Goal: Information Seeking & Learning: Learn about a topic

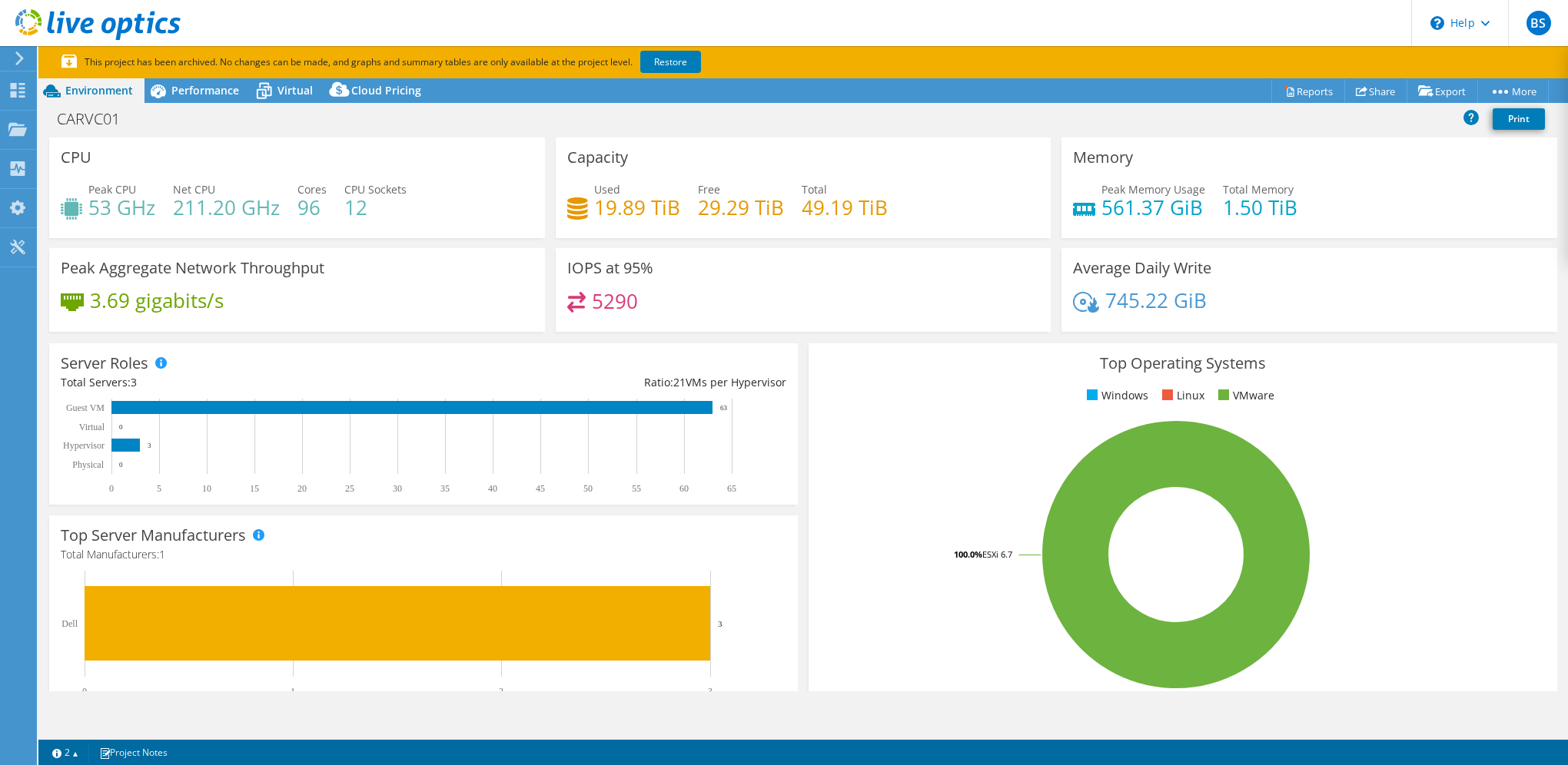
select select "USD"
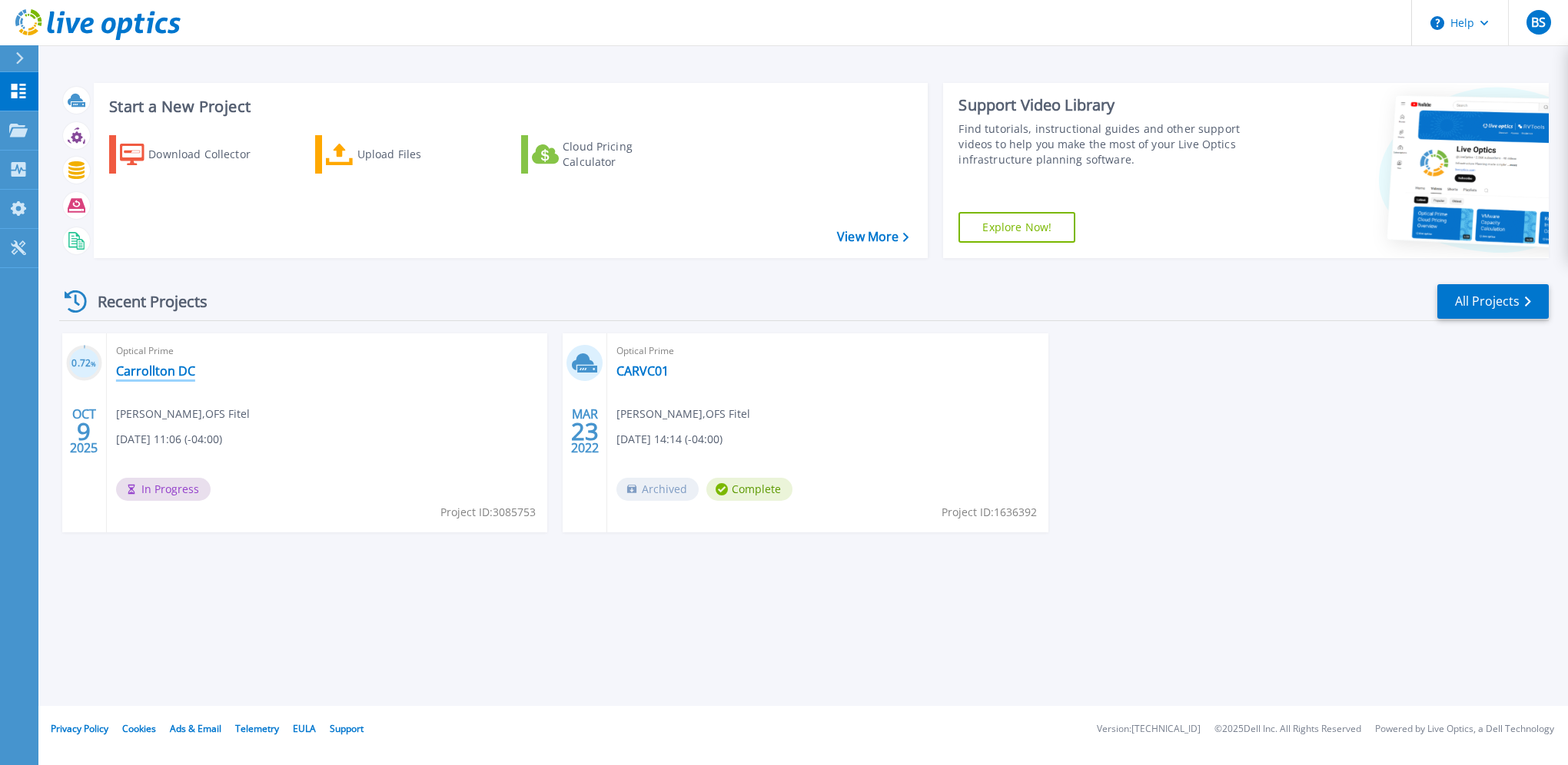
click at [160, 368] on link "Carrollton DC" at bounding box center [155, 371] width 79 height 16
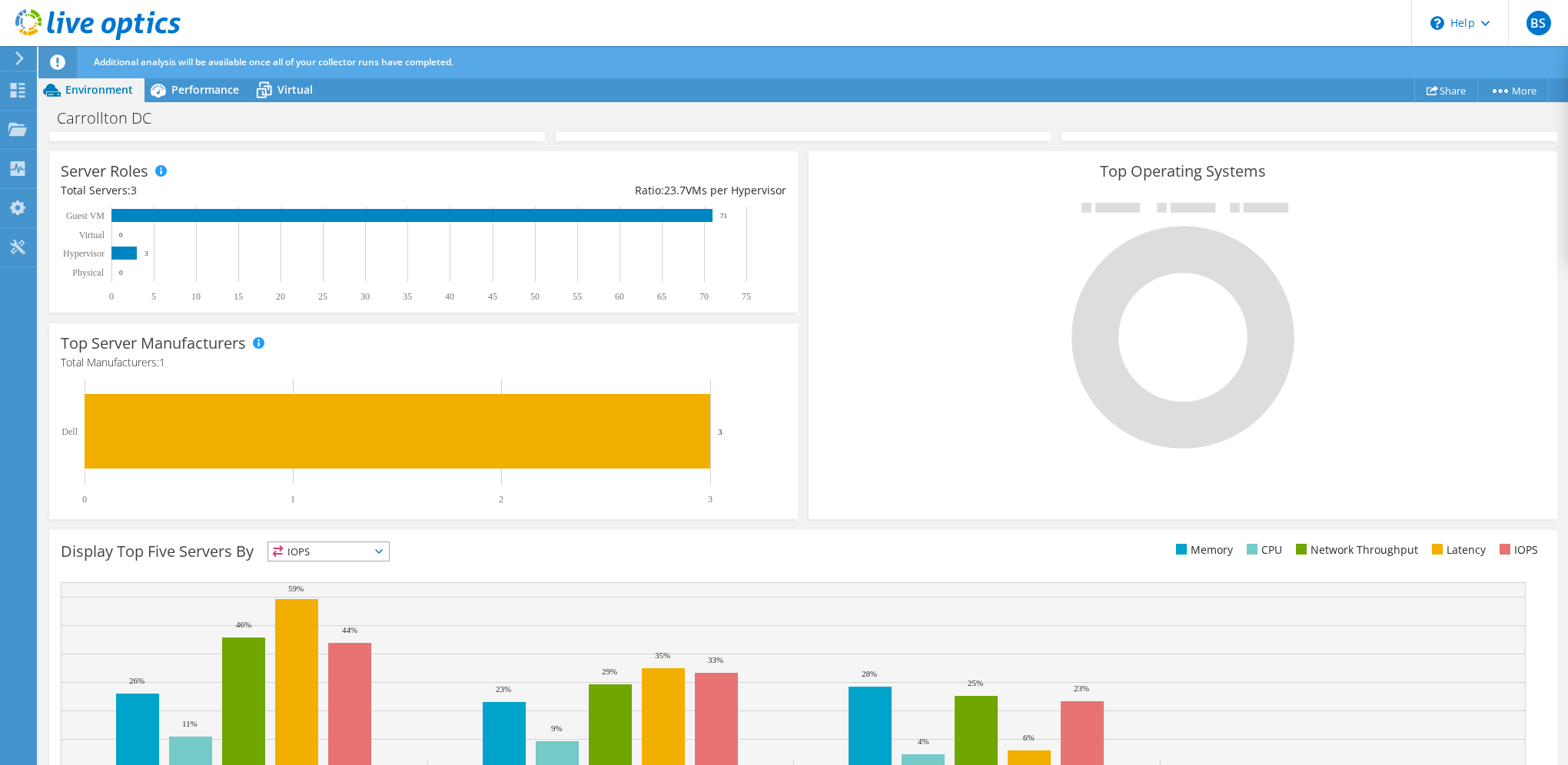
scroll to position [350, 0]
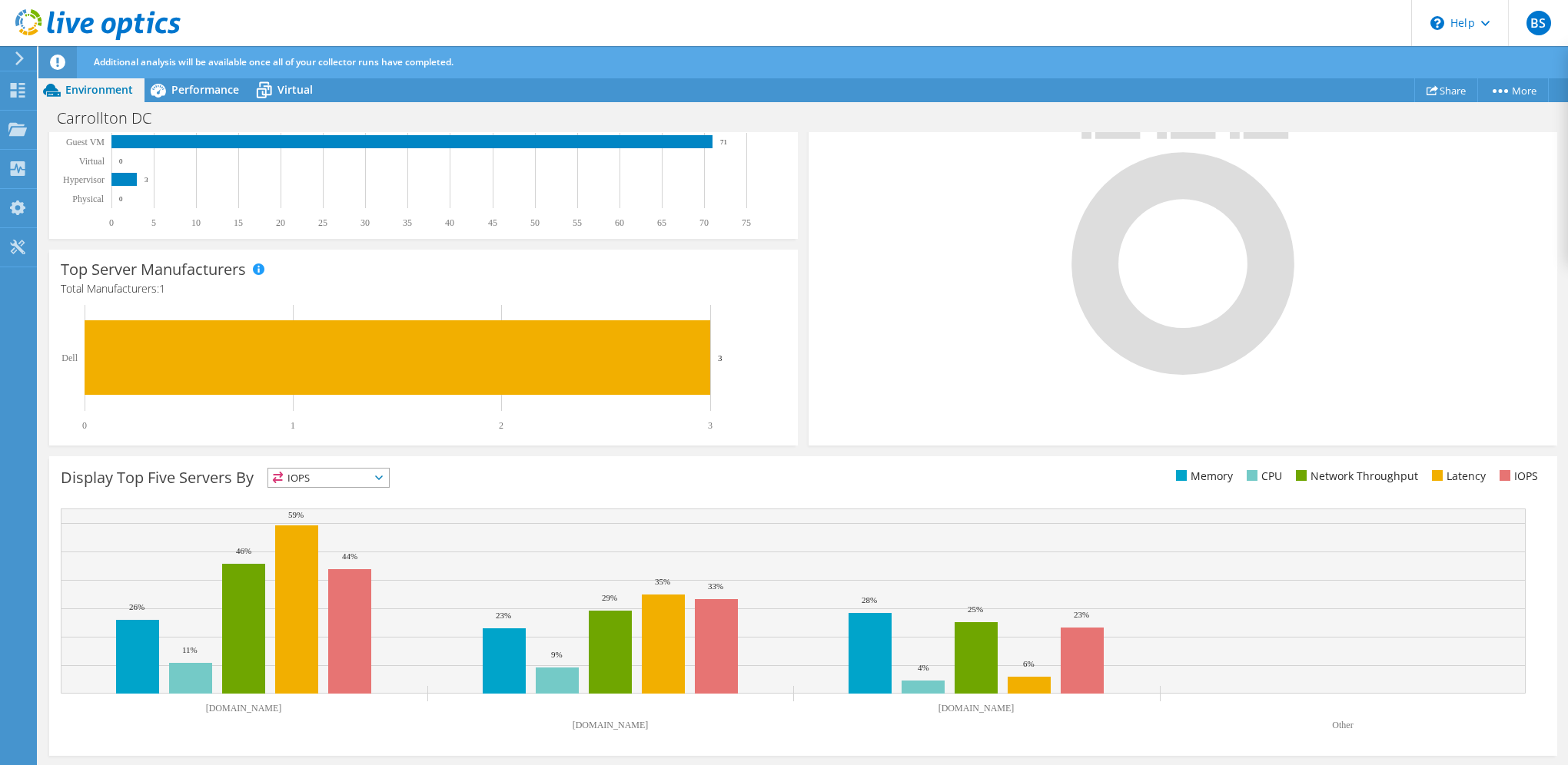
click at [379, 478] on icon at bounding box center [379, 478] width 8 height 5
click at [343, 522] on li "Memory" at bounding box center [328, 519] width 121 height 22
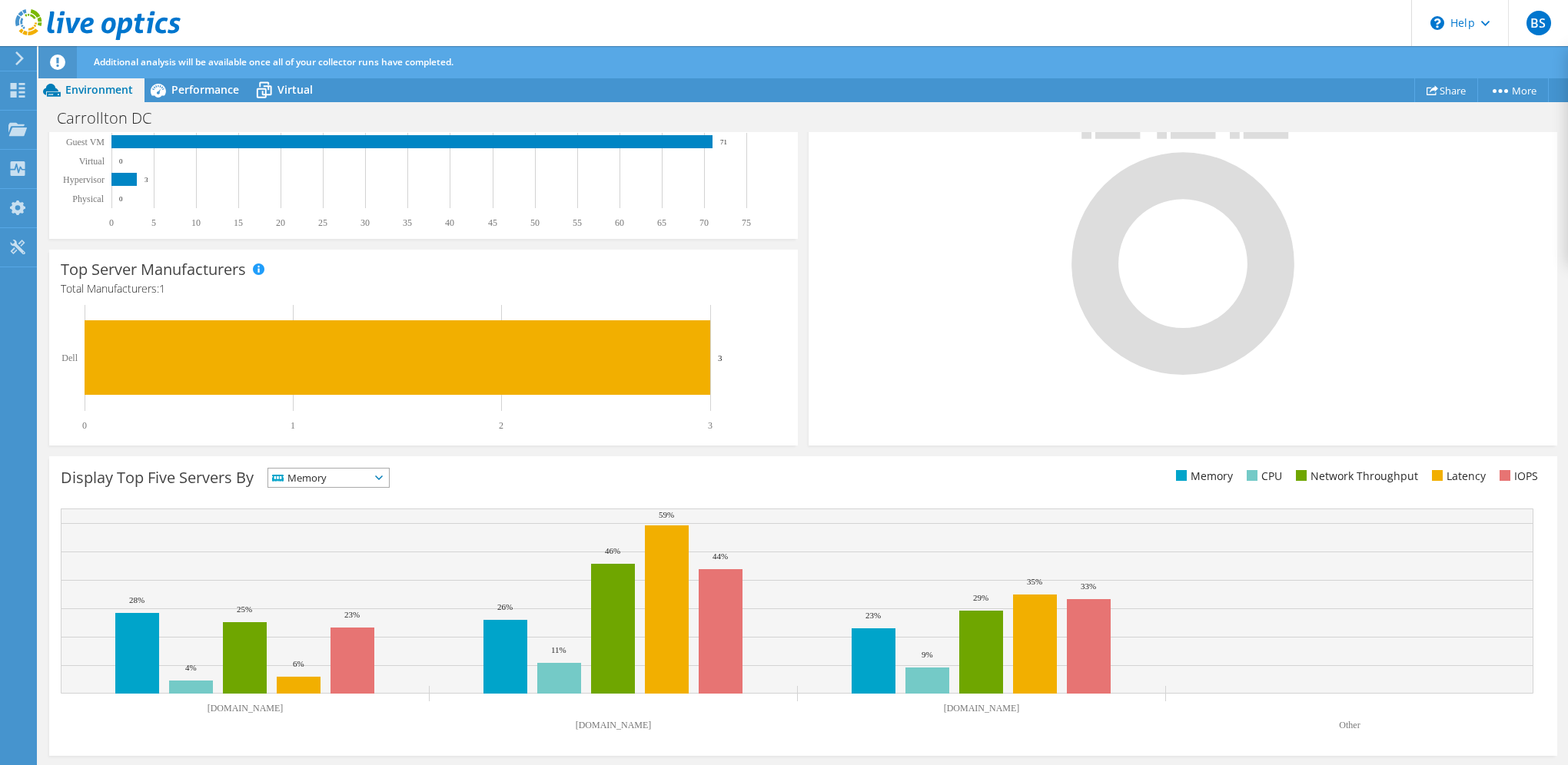
click at [370, 476] on span "Memory" at bounding box center [319, 478] width 101 height 19
click at [339, 541] on li "CPU" at bounding box center [328, 541] width 121 height 22
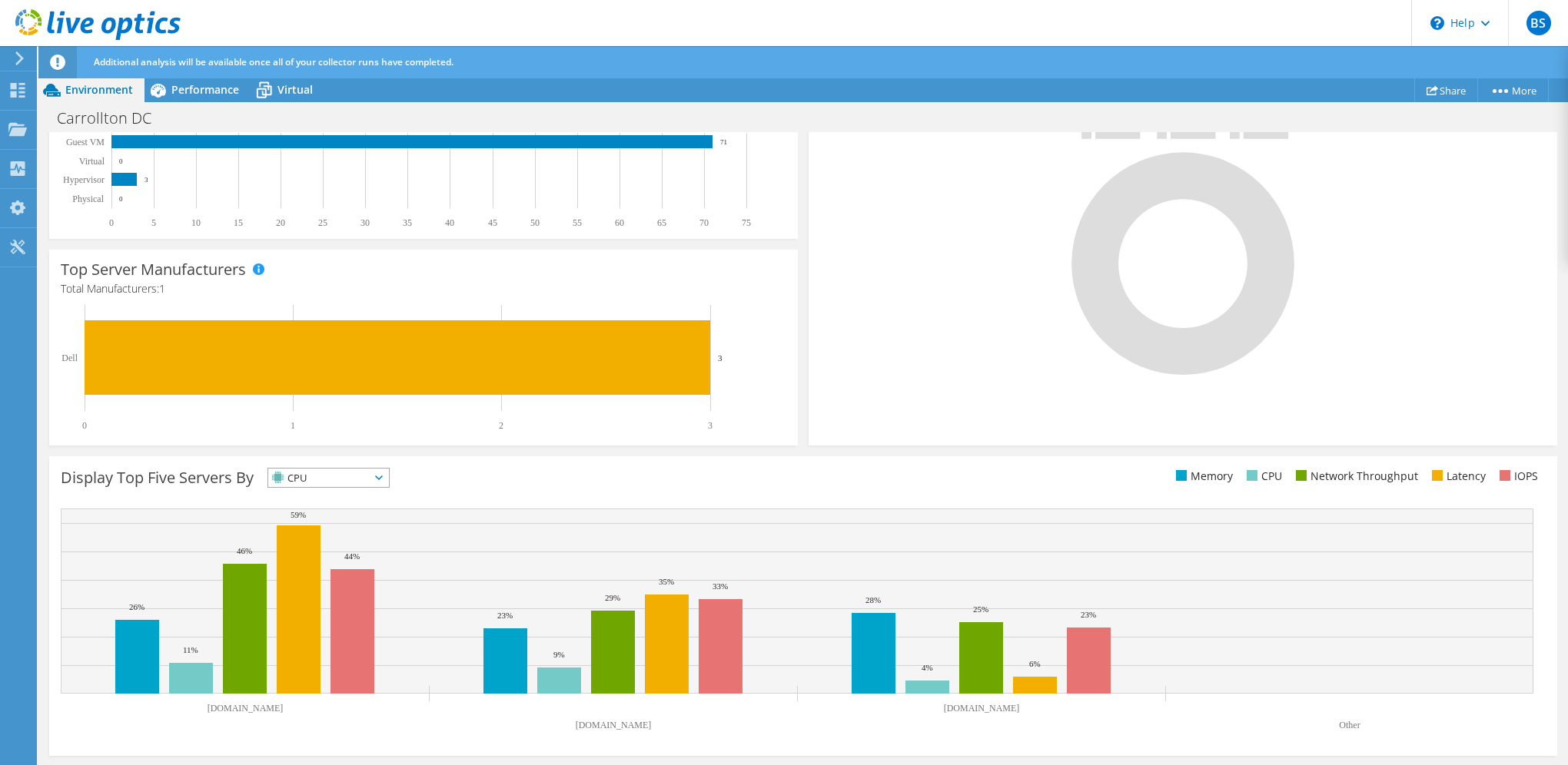
click at [357, 476] on span "CPU" at bounding box center [319, 478] width 101 height 19
click at [346, 557] on li "Network Throughput" at bounding box center [328, 562] width 121 height 22
click at [370, 483] on span "Network Throughput" at bounding box center [336, 478] width 136 height 19
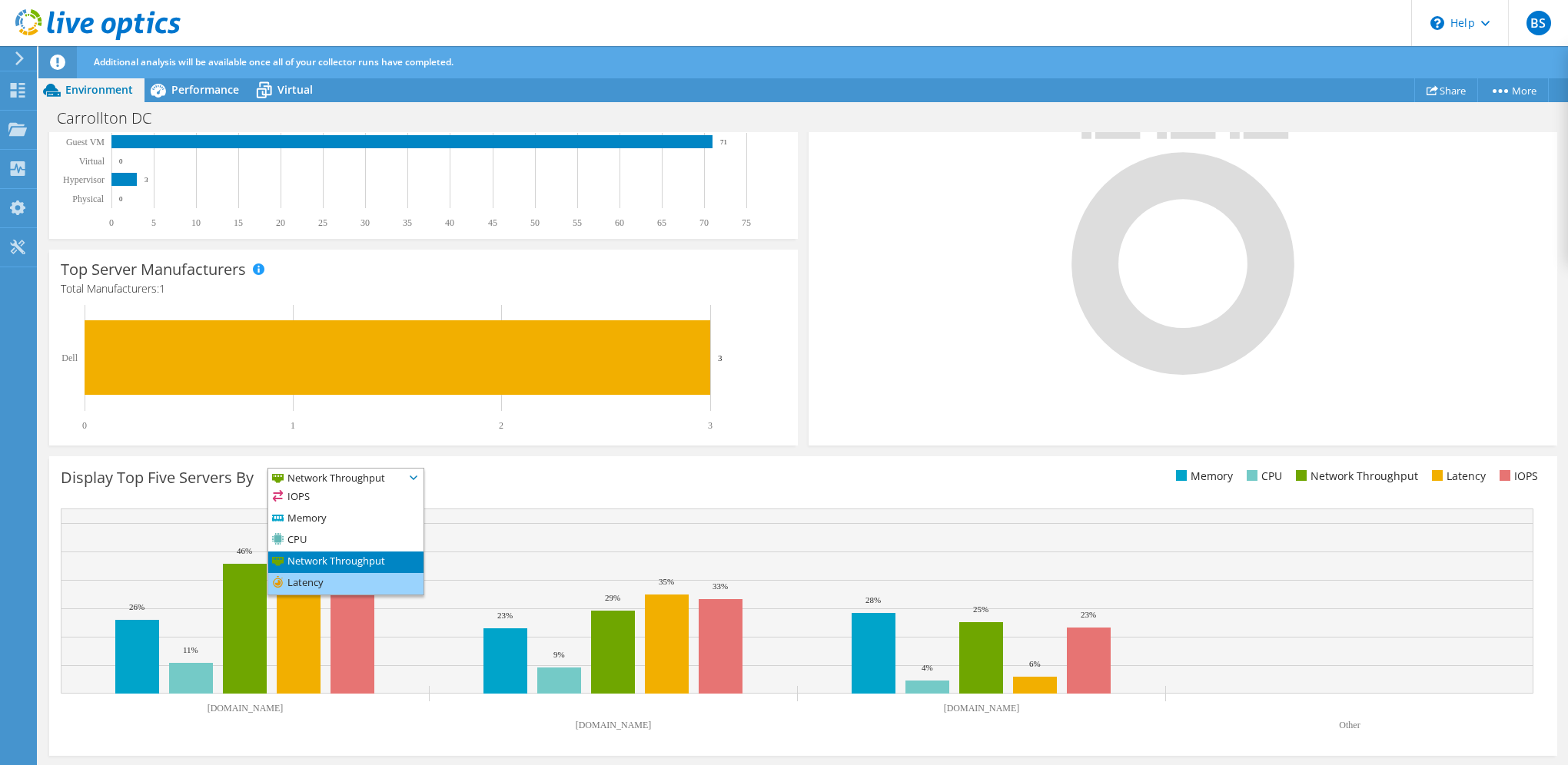
click at [338, 578] on li "Latency" at bounding box center [346, 584] width 155 height 22
click at [362, 474] on span "Latency" at bounding box center [319, 478] width 101 height 19
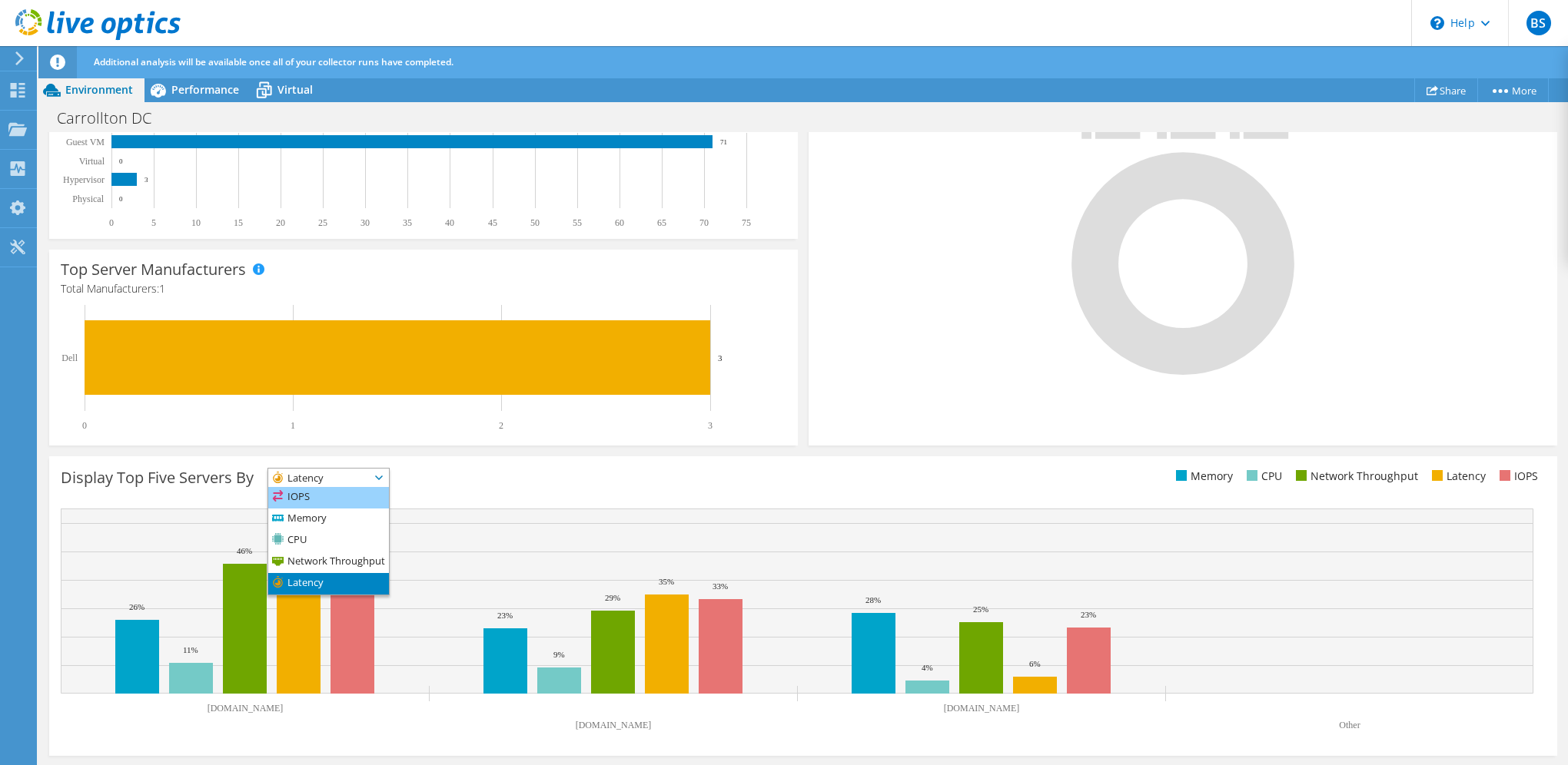
click at [342, 493] on li "IOPS" at bounding box center [328, 498] width 121 height 22
click at [513, 482] on div "Display Top Five Servers By IOPS IOPS" at bounding box center [432, 480] width 743 height 26
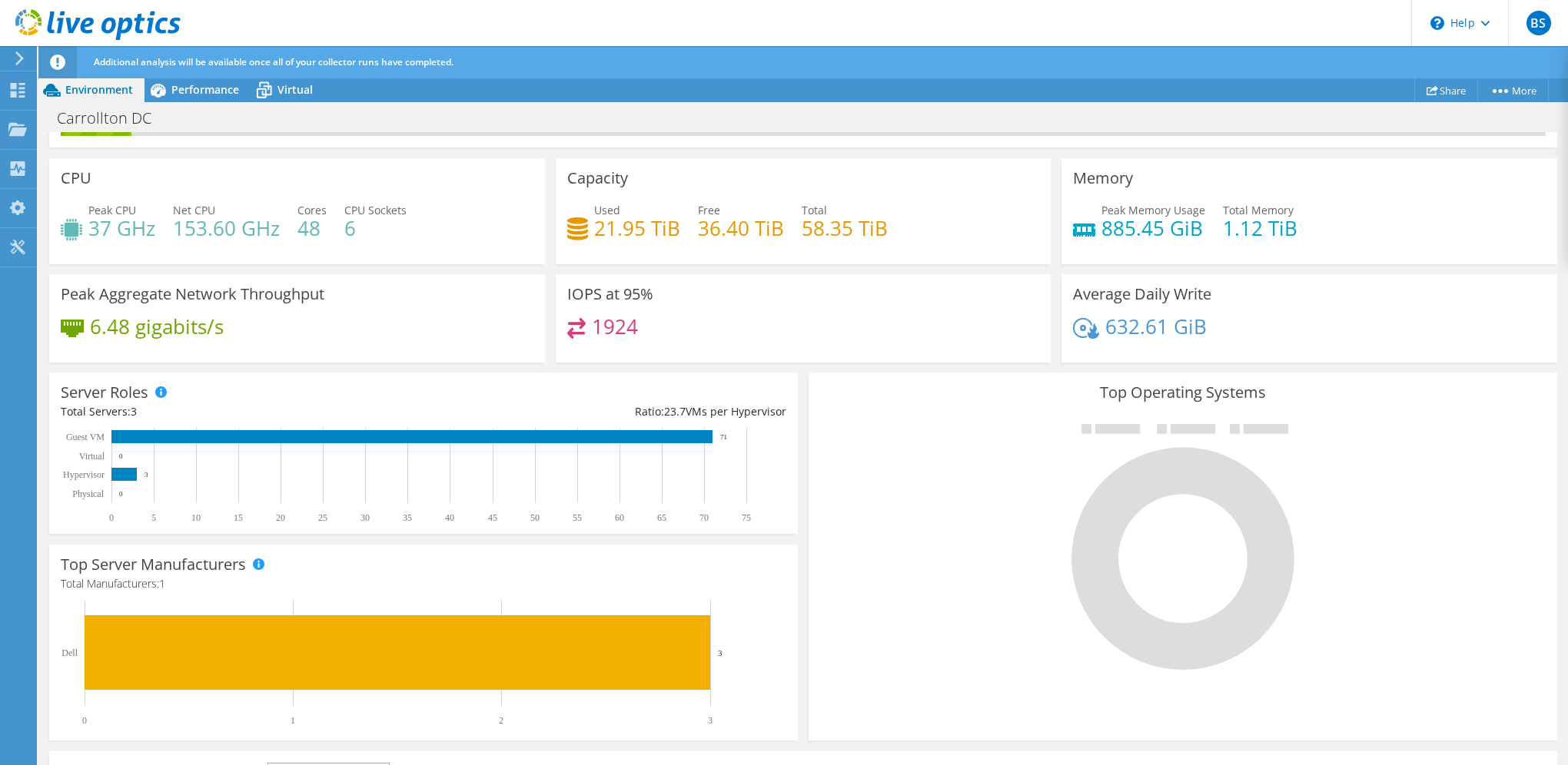
scroll to position [0, 0]
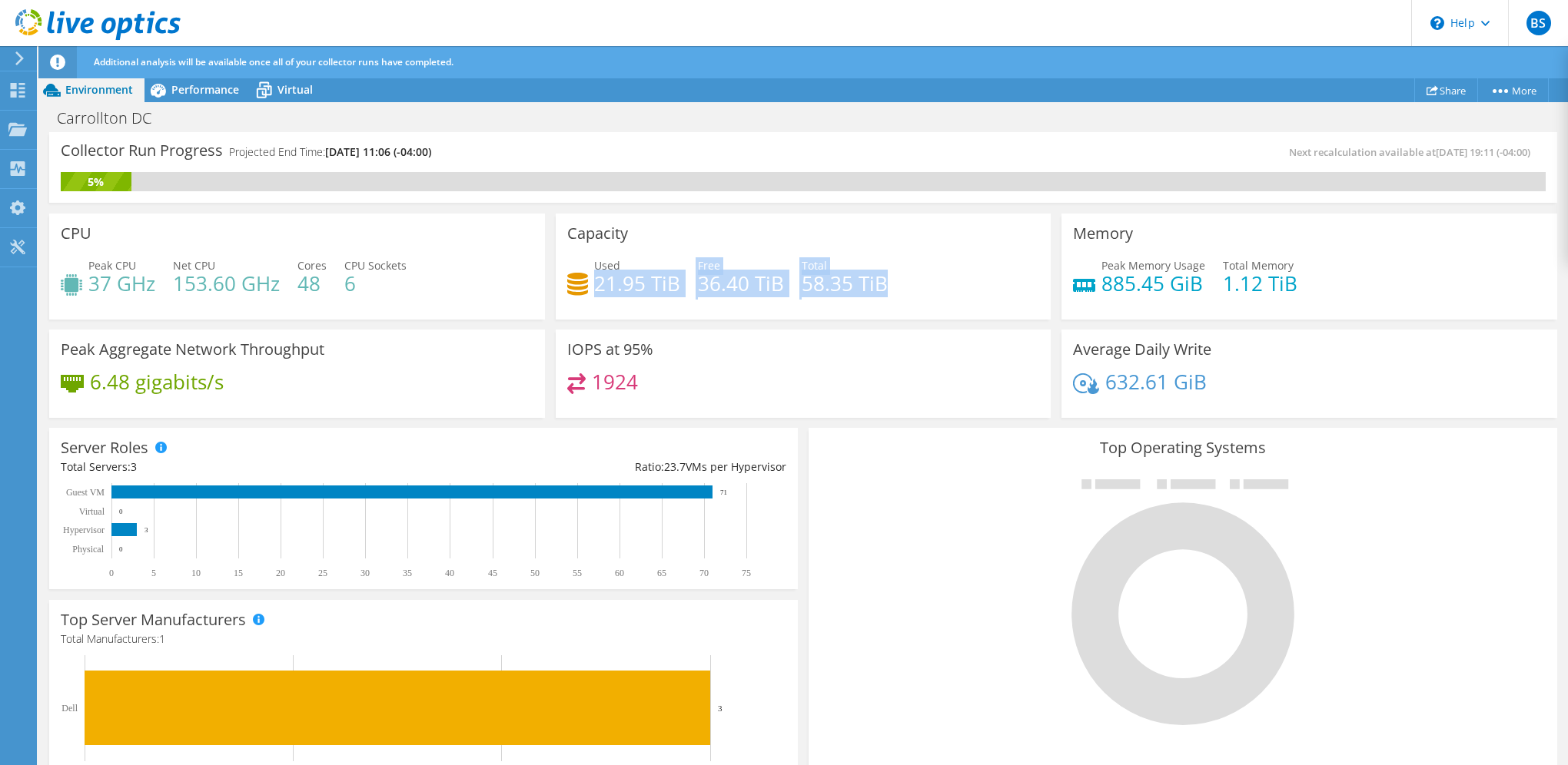
drag, startPoint x: 595, startPoint y: 280, endPoint x: 882, endPoint y: 277, distance: 287.0
click at [882, 277] on div "Used 21.95 TiB Free 36.40 TiB Total 58.35 TiB" at bounding box center [804, 282] width 473 height 50
drag, startPoint x: 882, startPoint y: 277, endPoint x: 920, endPoint y: 283, distance: 38.5
click at [920, 283] on div "Used 21.95 TiB Free 36.40 TiB Total 58.35 TiB" at bounding box center [804, 282] width 473 height 50
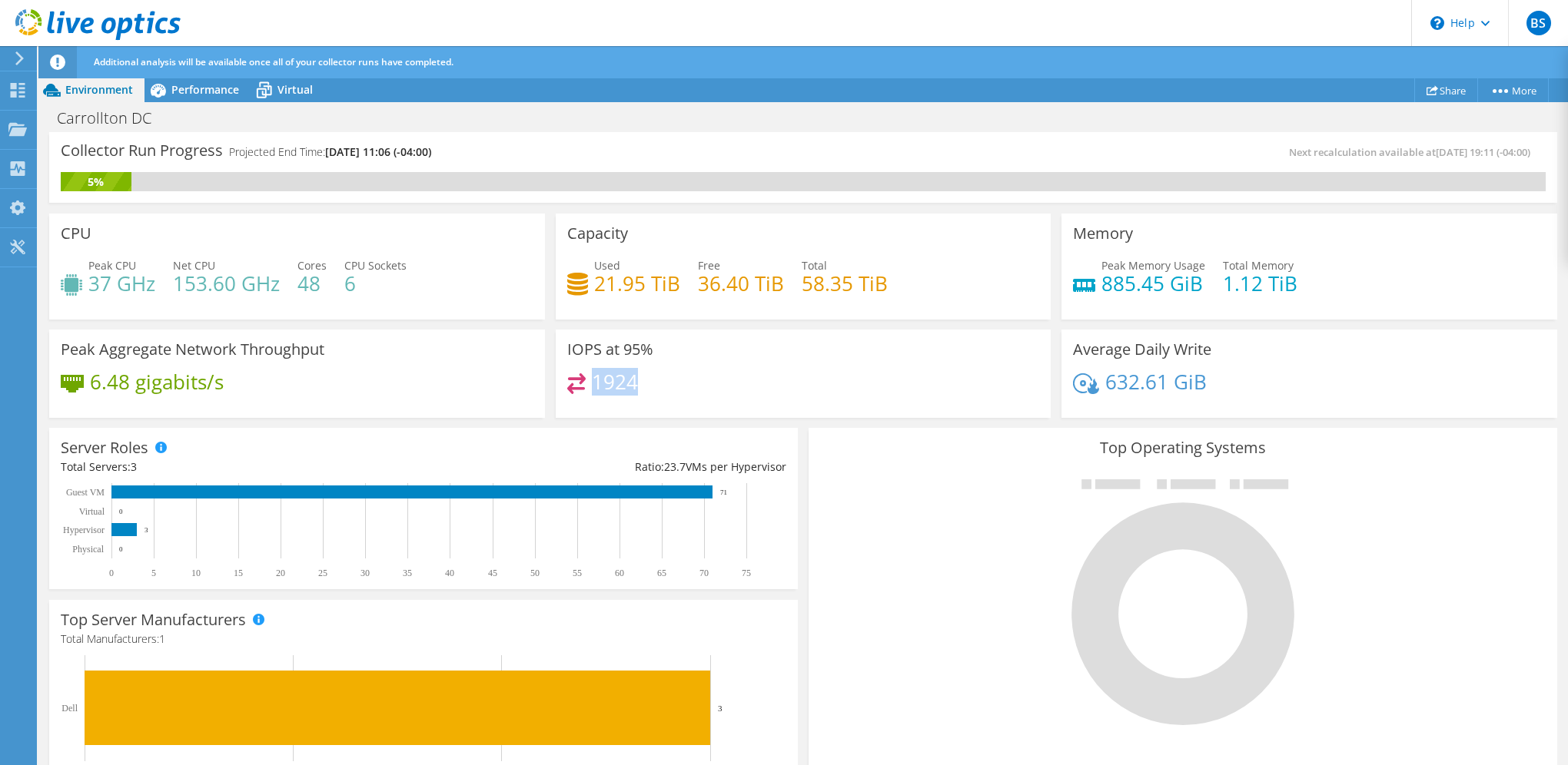
drag, startPoint x: 592, startPoint y: 382, endPoint x: 635, endPoint y: 381, distance: 43.0
click at [635, 381] on div "1924" at bounding box center [804, 390] width 473 height 33
click at [937, 383] on div "1924" at bounding box center [804, 390] width 473 height 33
click at [421, 415] on div "Peak Aggregate Network Throughput 6.48 gigabits/s" at bounding box center [296, 374] width 495 height 89
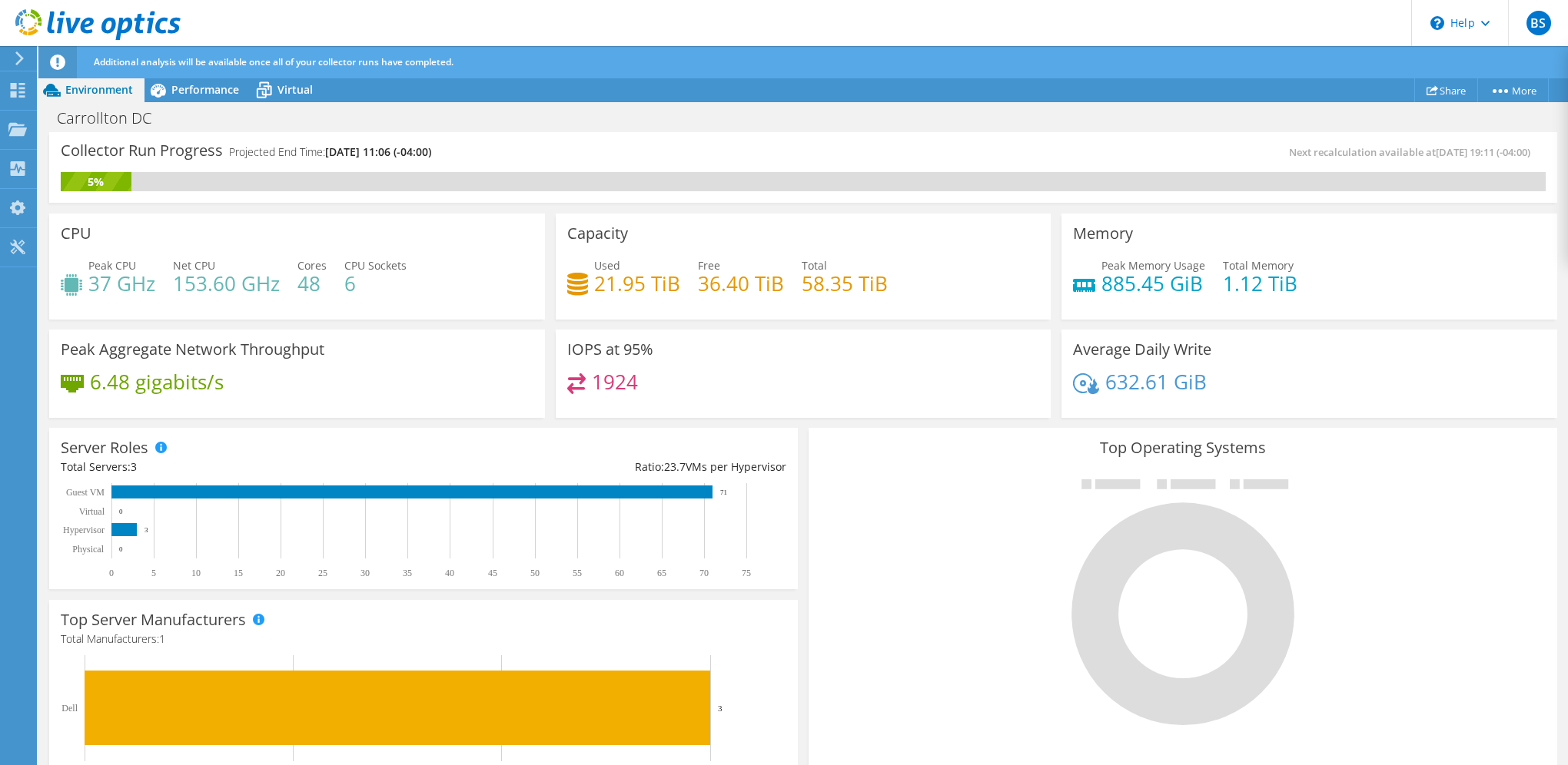
click at [393, 384] on div "6.48 gigabits/s" at bounding box center [297, 389] width 473 height 32
click at [466, 271] on div "Peak CPU 37 GHz Net CPU 153.60 GHz Cores 48 CPU Sockets 6" at bounding box center [297, 282] width 473 height 50
click at [213, 80] on div "Performance" at bounding box center [197, 90] width 106 height 25
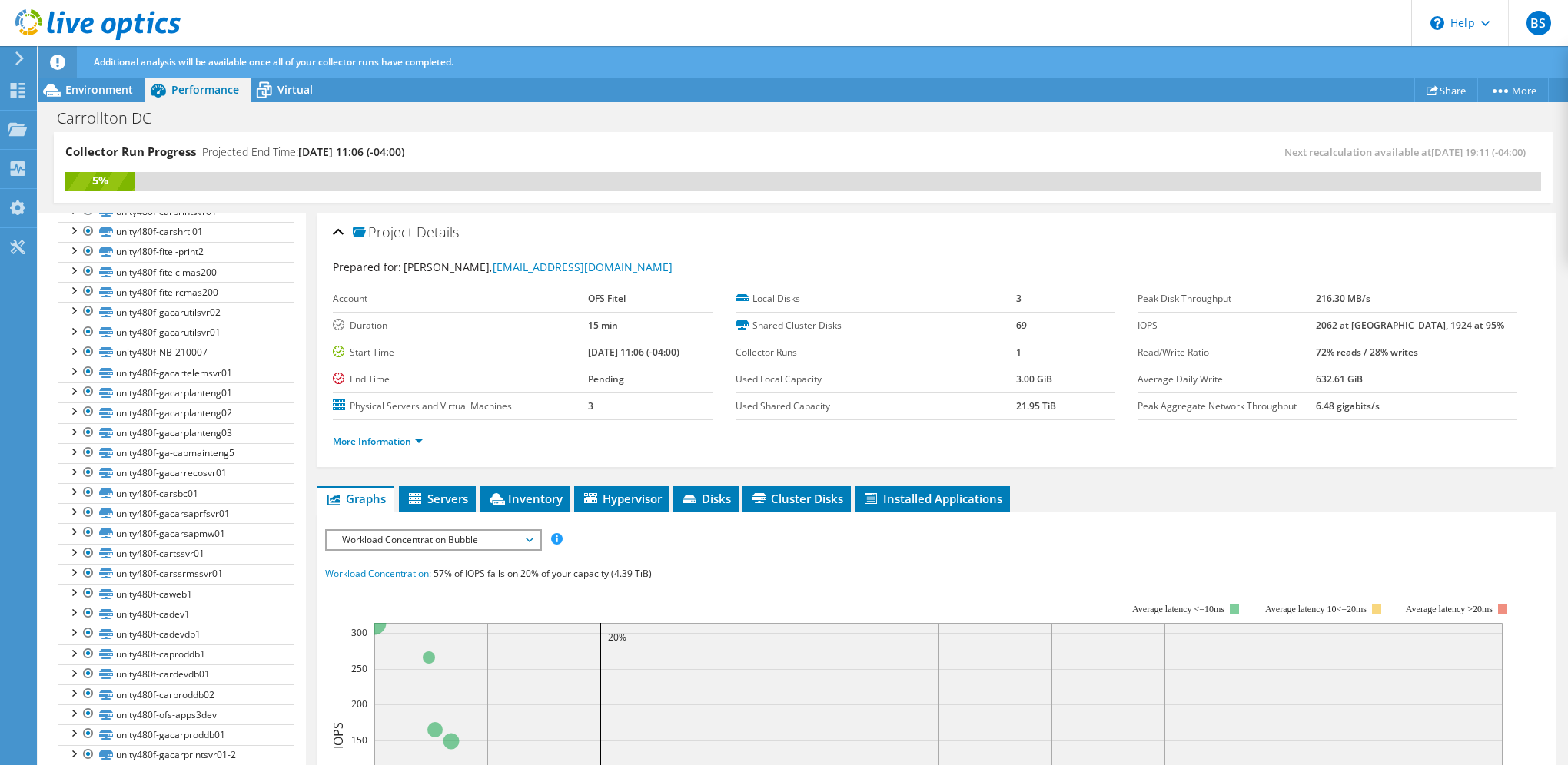
scroll to position [434, 0]
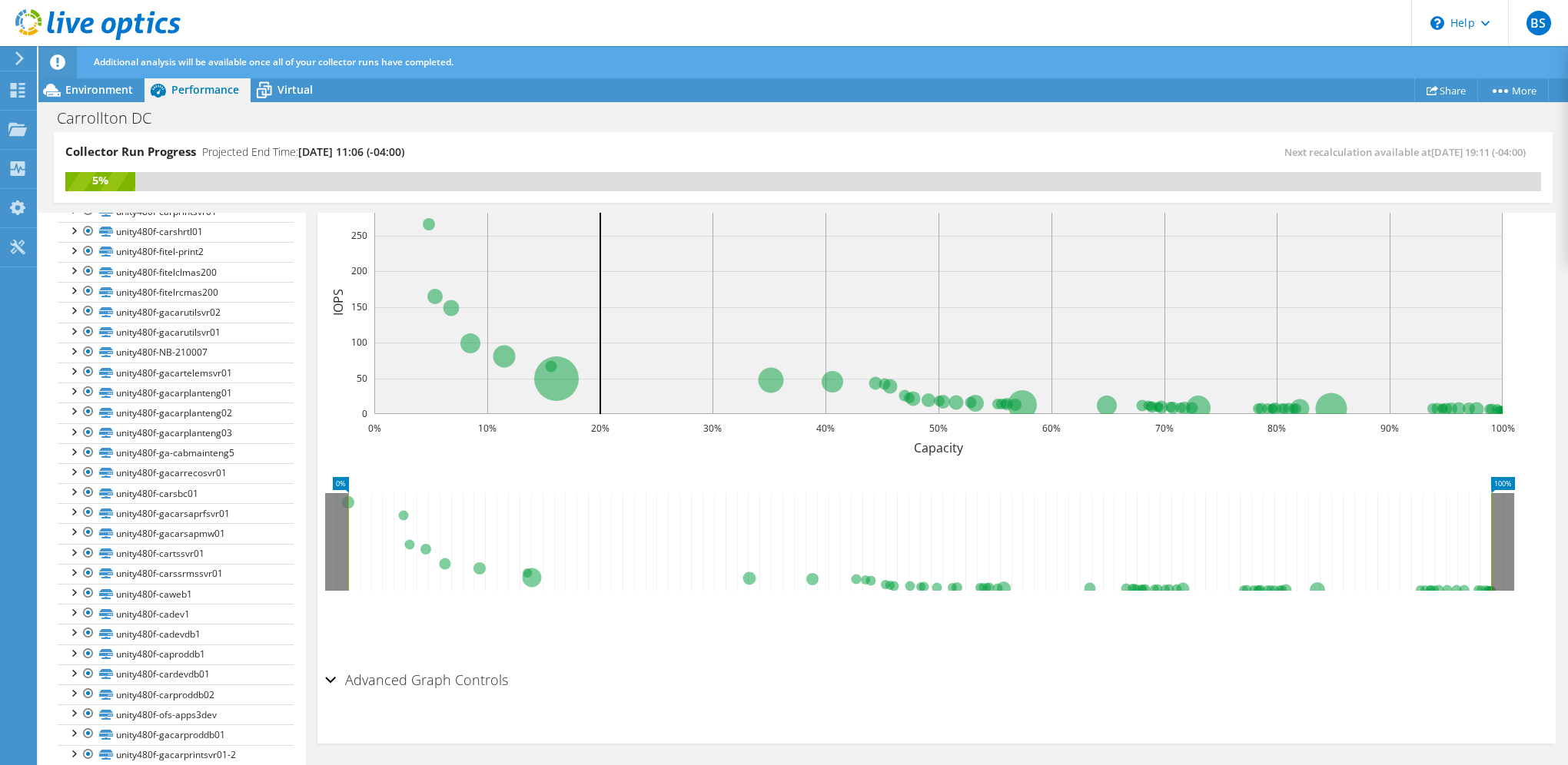
click at [332, 676] on div "Advanced Graph Controls" at bounding box center [936, 681] width 1222 height 33
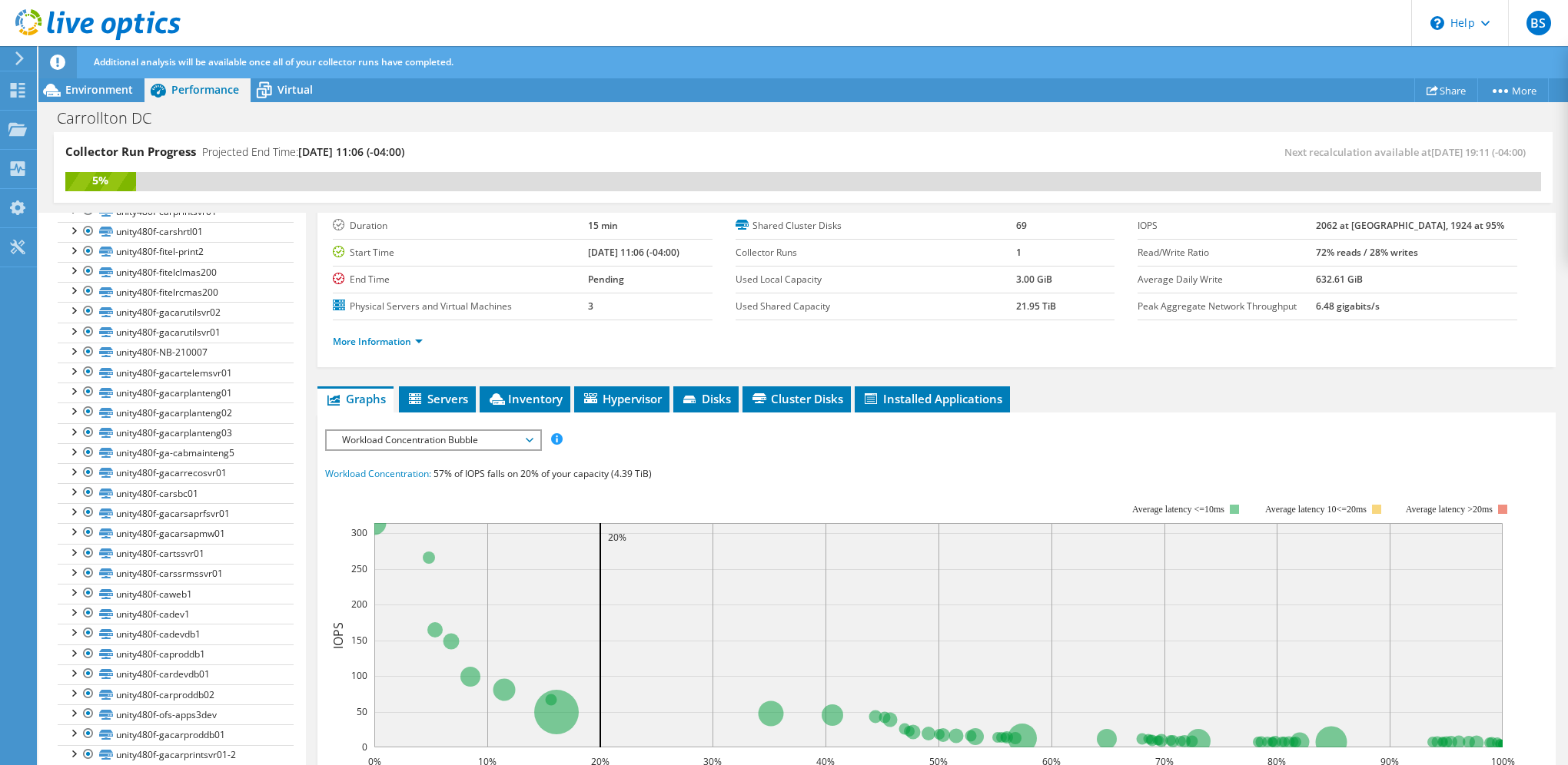
scroll to position [0, 0]
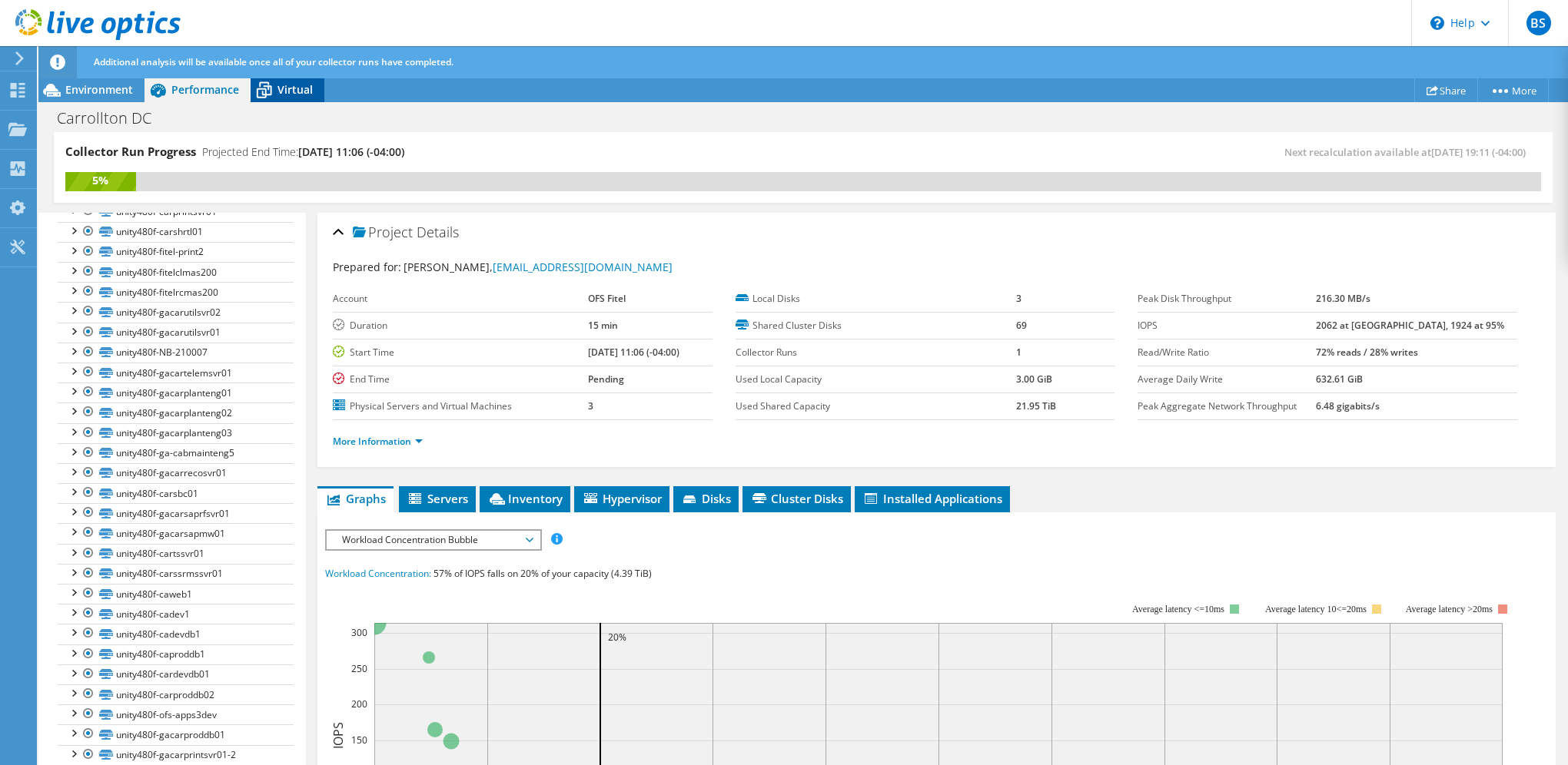
click at [285, 87] on span "Virtual" at bounding box center [295, 89] width 35 height 15
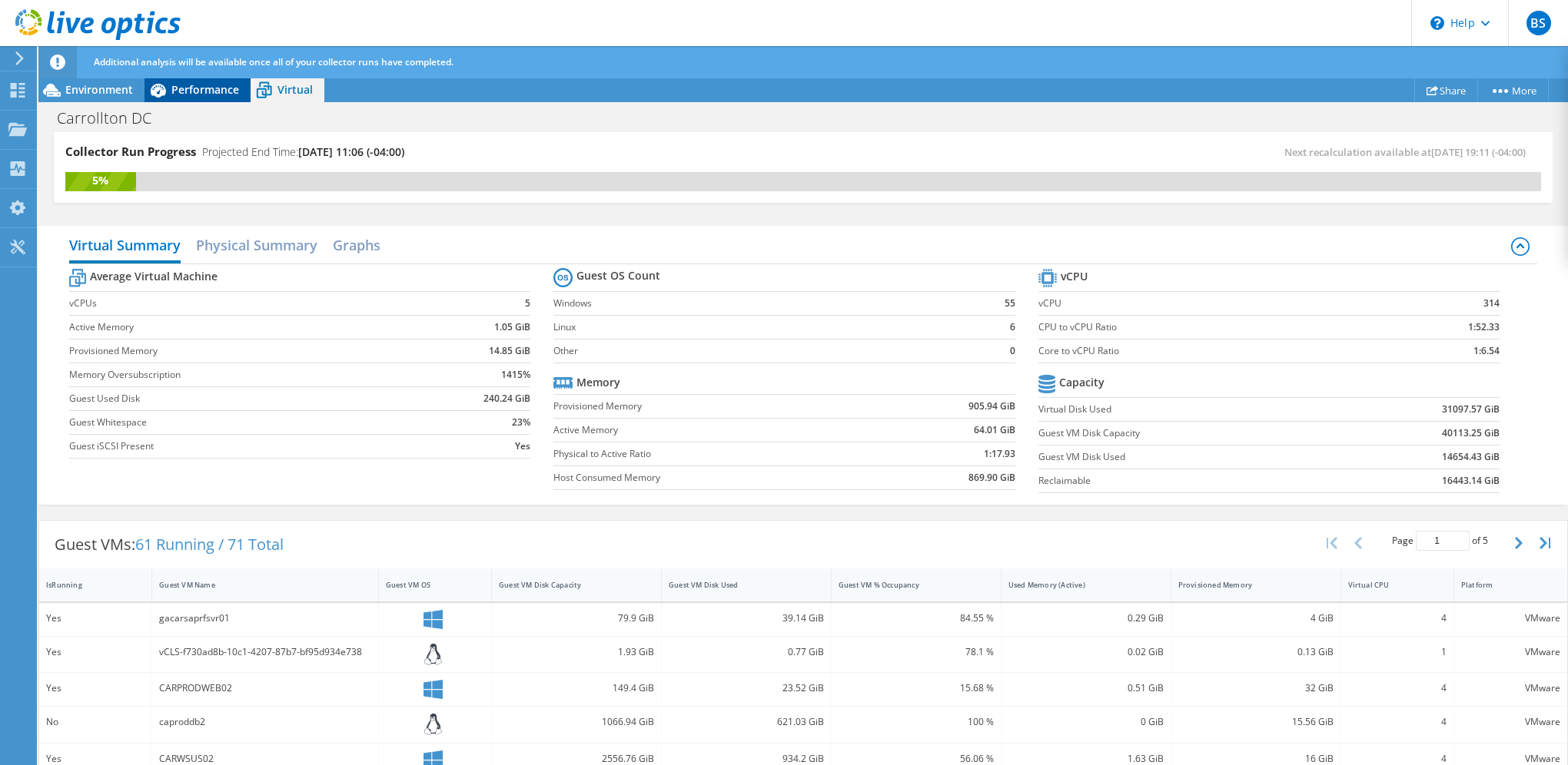
click at [198, 84] on span "Performance" at bounding box center [205, 89] width 68 height 15
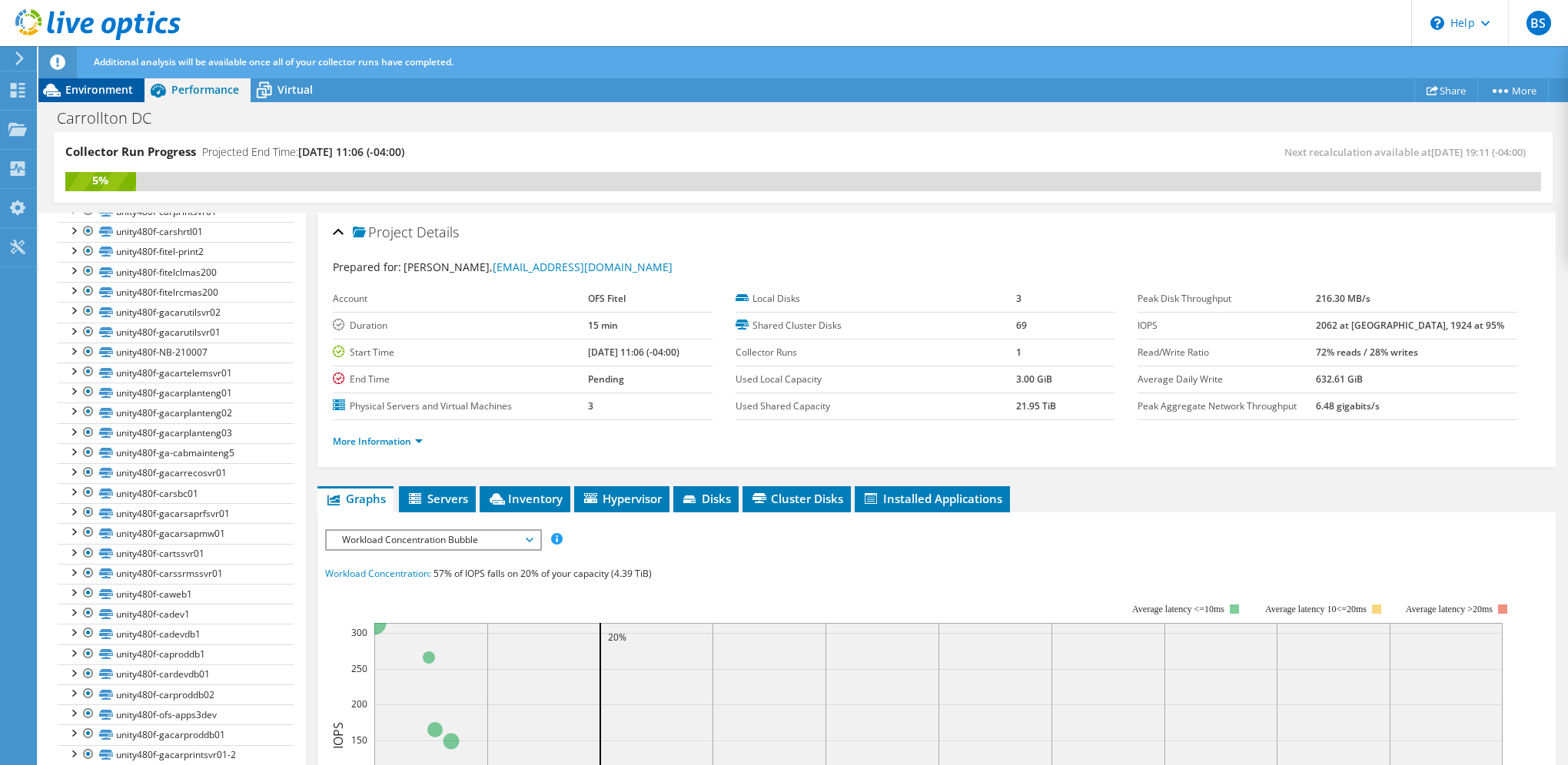
click at [105, 86] on span "Environment" at bounding box center [99, 89] width 68 height 15
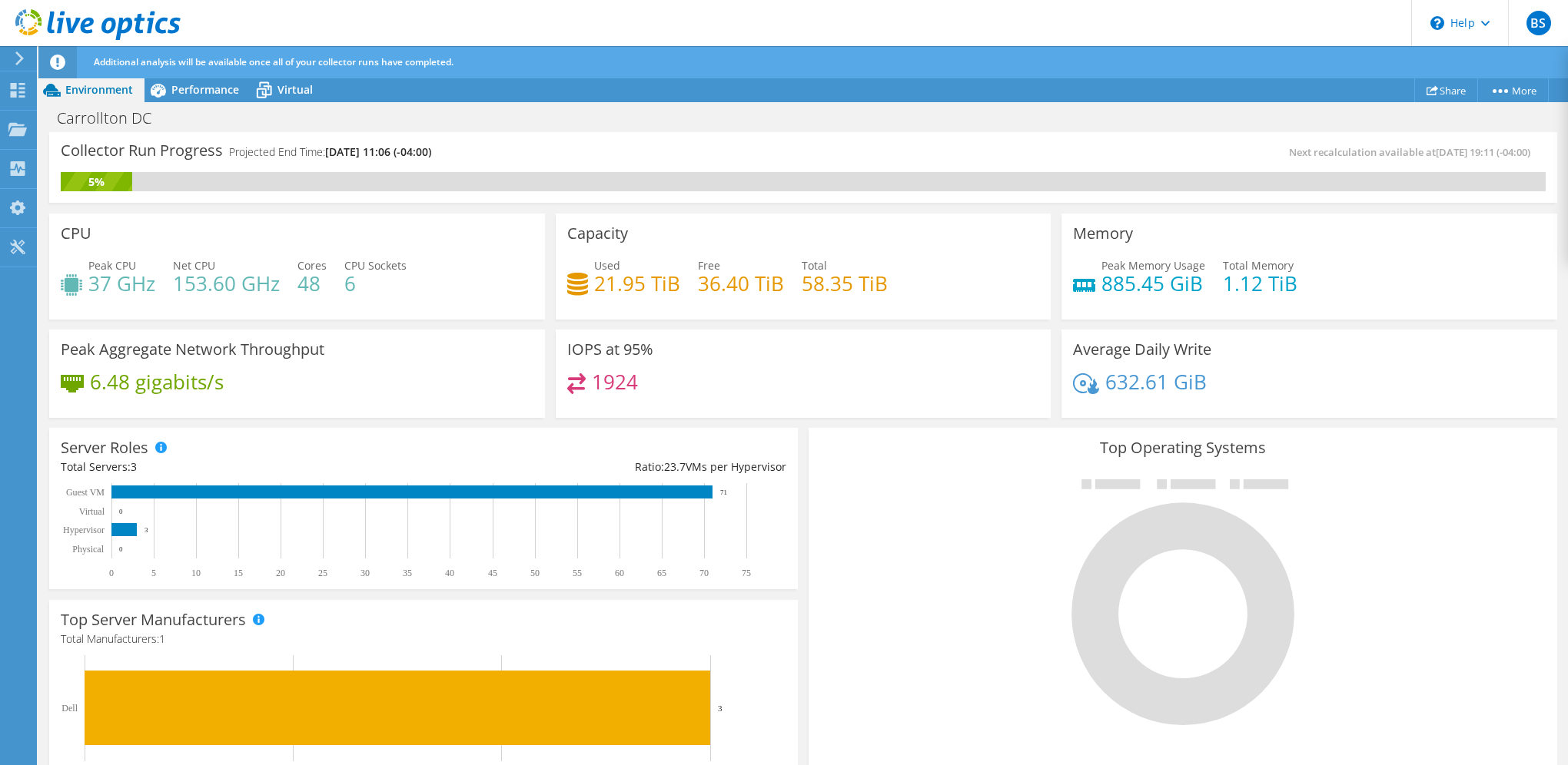
click at [1053, 115] on div "Carrollton DC Print" at bounding box center [803, 118] width 1530 height 28
click at [16, 61] on icon at bounding box center [20, 58] width 12 height 14
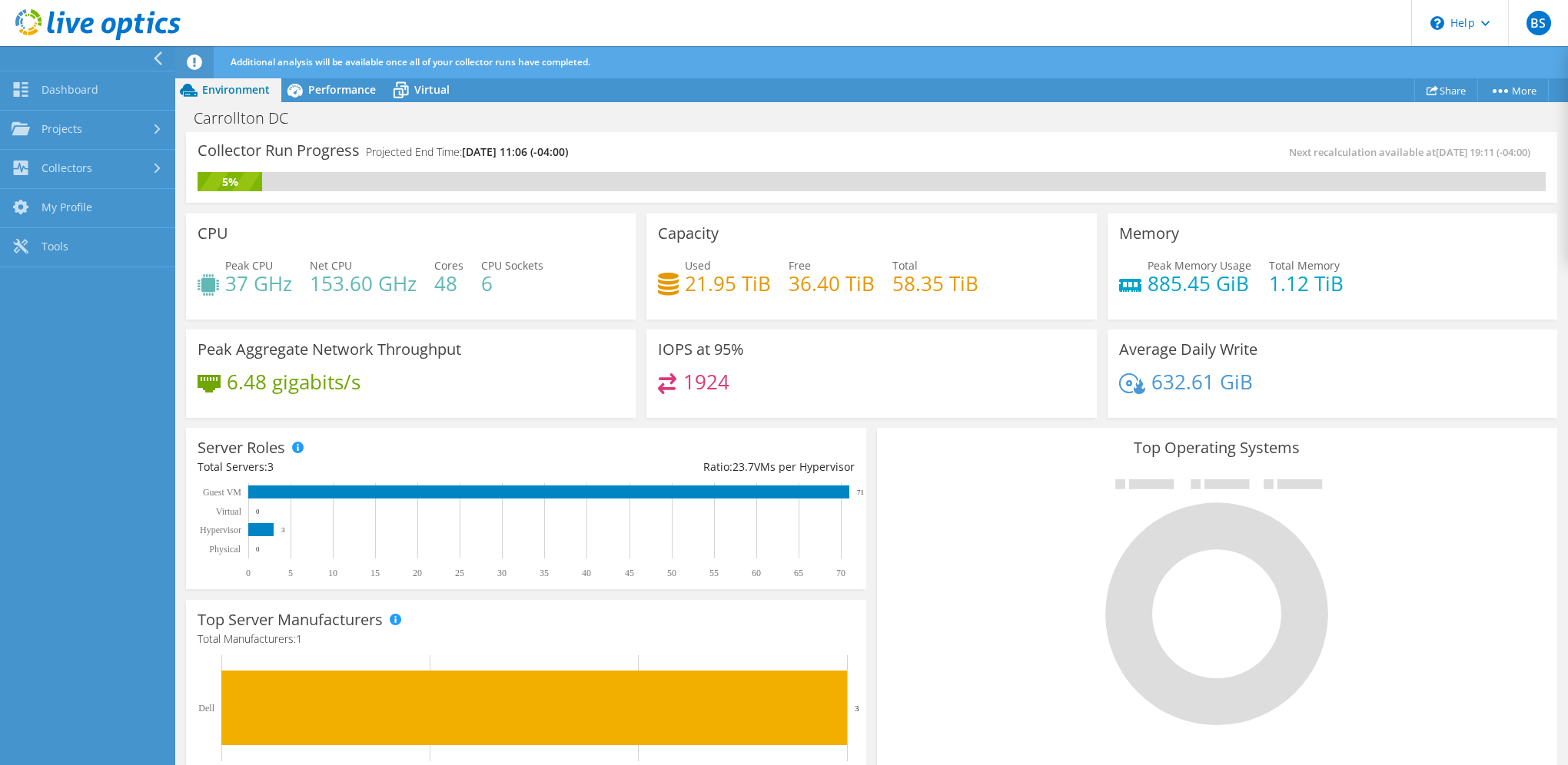
click at [153, 57] on icon at bounding box center [158, 58] width 12 height 14
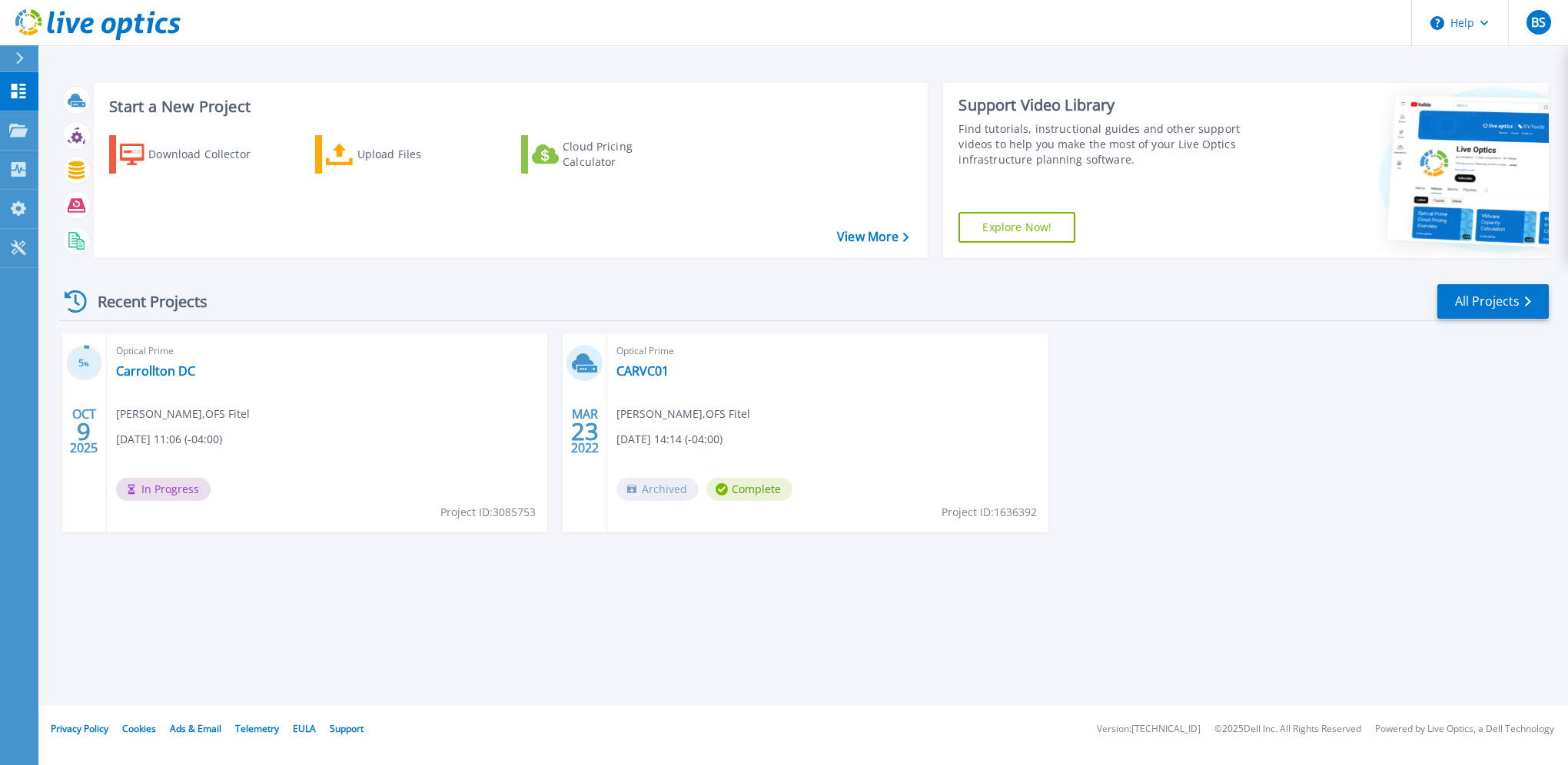
click at [141, 488] on span "In Progress" at bounding box center [163, 490] width 94 height 23
click at [144, 367] on link "Carrollton DC" at bounding box center [155, 371] width 79 height 16
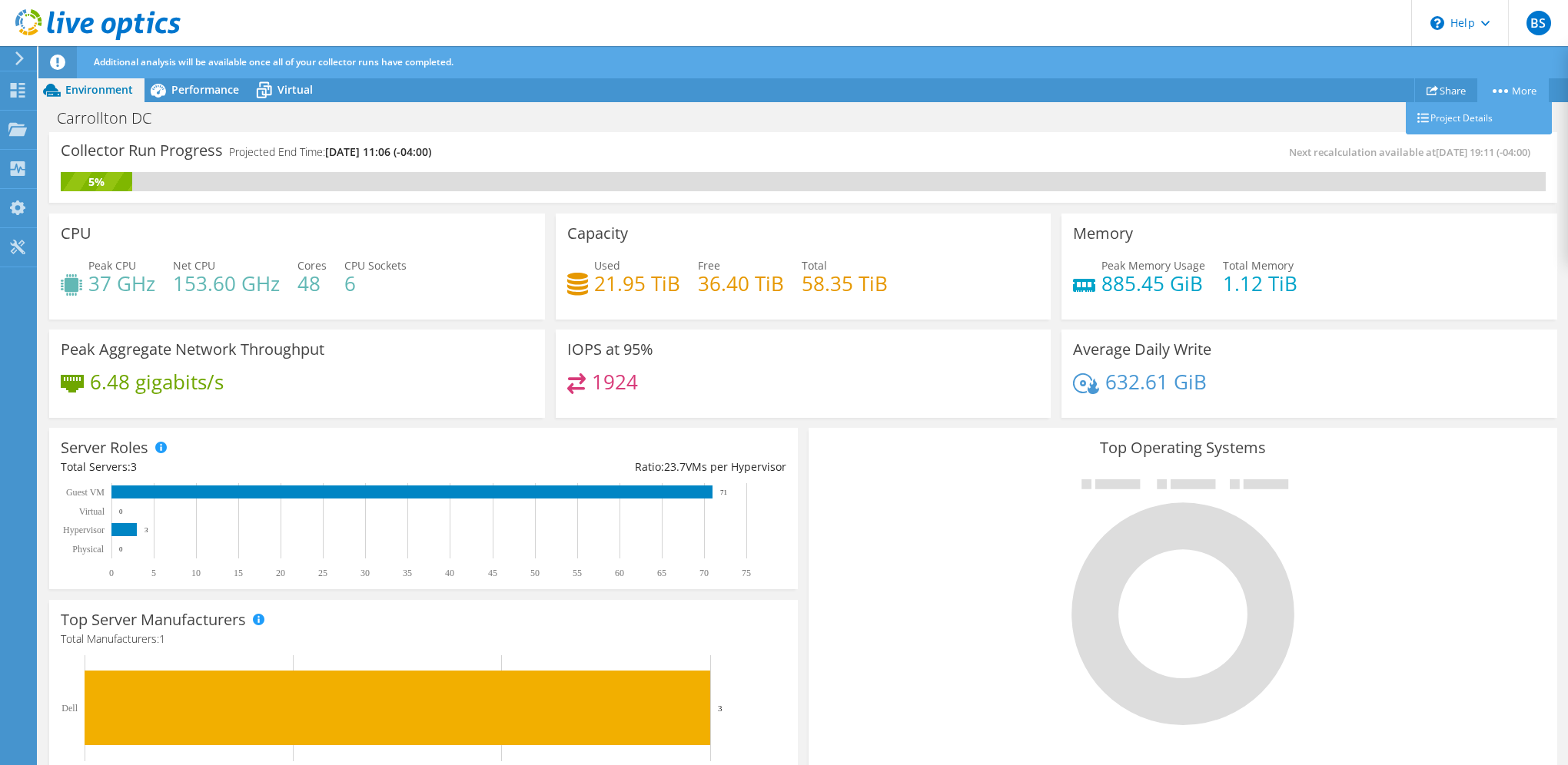
click at [1500, 83] on link "More" at bounding box center [1513, 90] width 72 height 24
click at [179, 84] on span "Performance" at bounding box center [205, 89] width 68 height 15
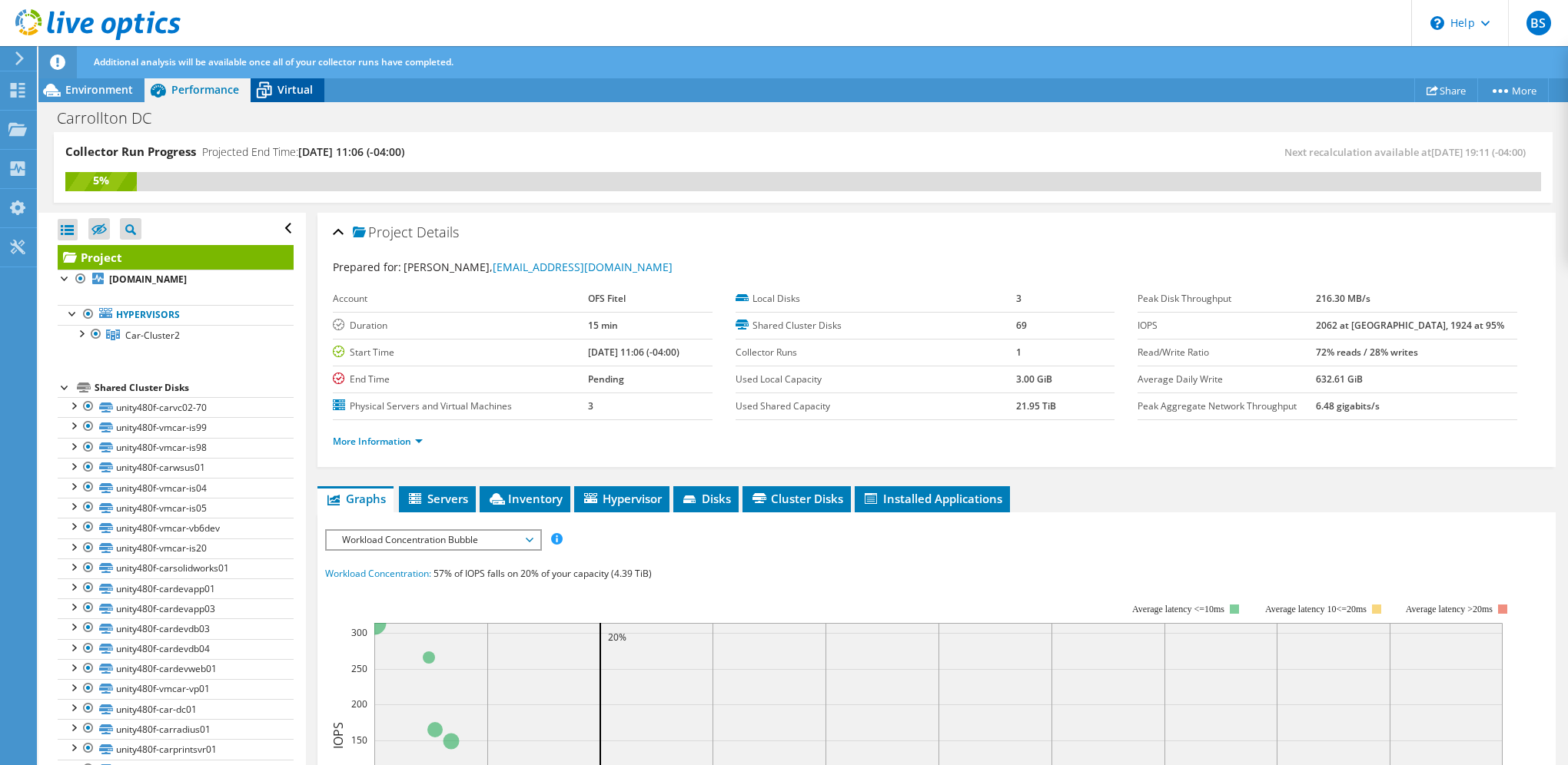
click at [290, 86] on span "Virtual" at bounding box center [295, 89] width 35 height 15
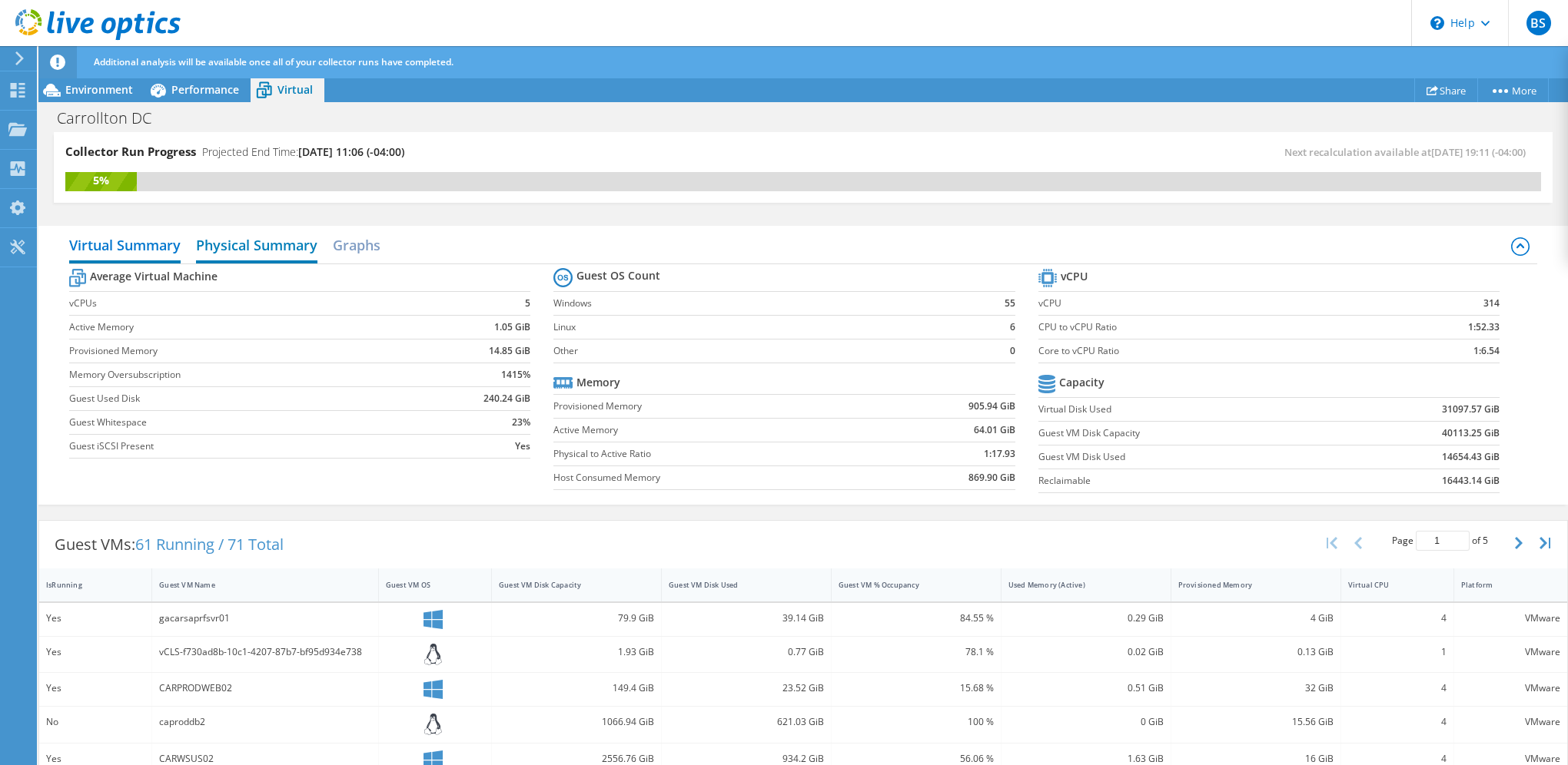
click at [261, 244] on h2 "Physical Summary" at bounding box center [257, 246] width 122 height 34
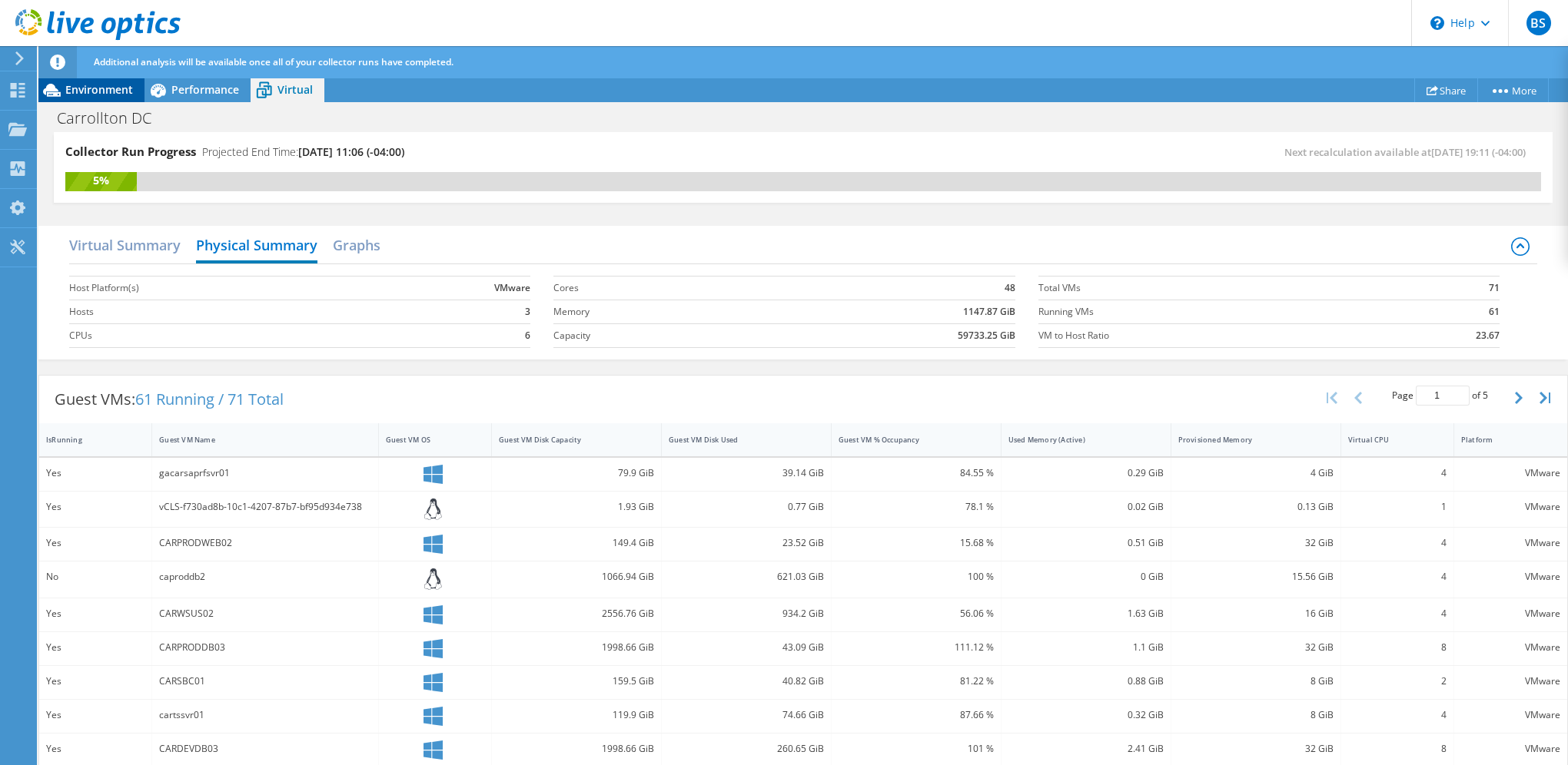
click at [96, 91] on span "Environment" at bounding box center [99, 89] width 68 height 15
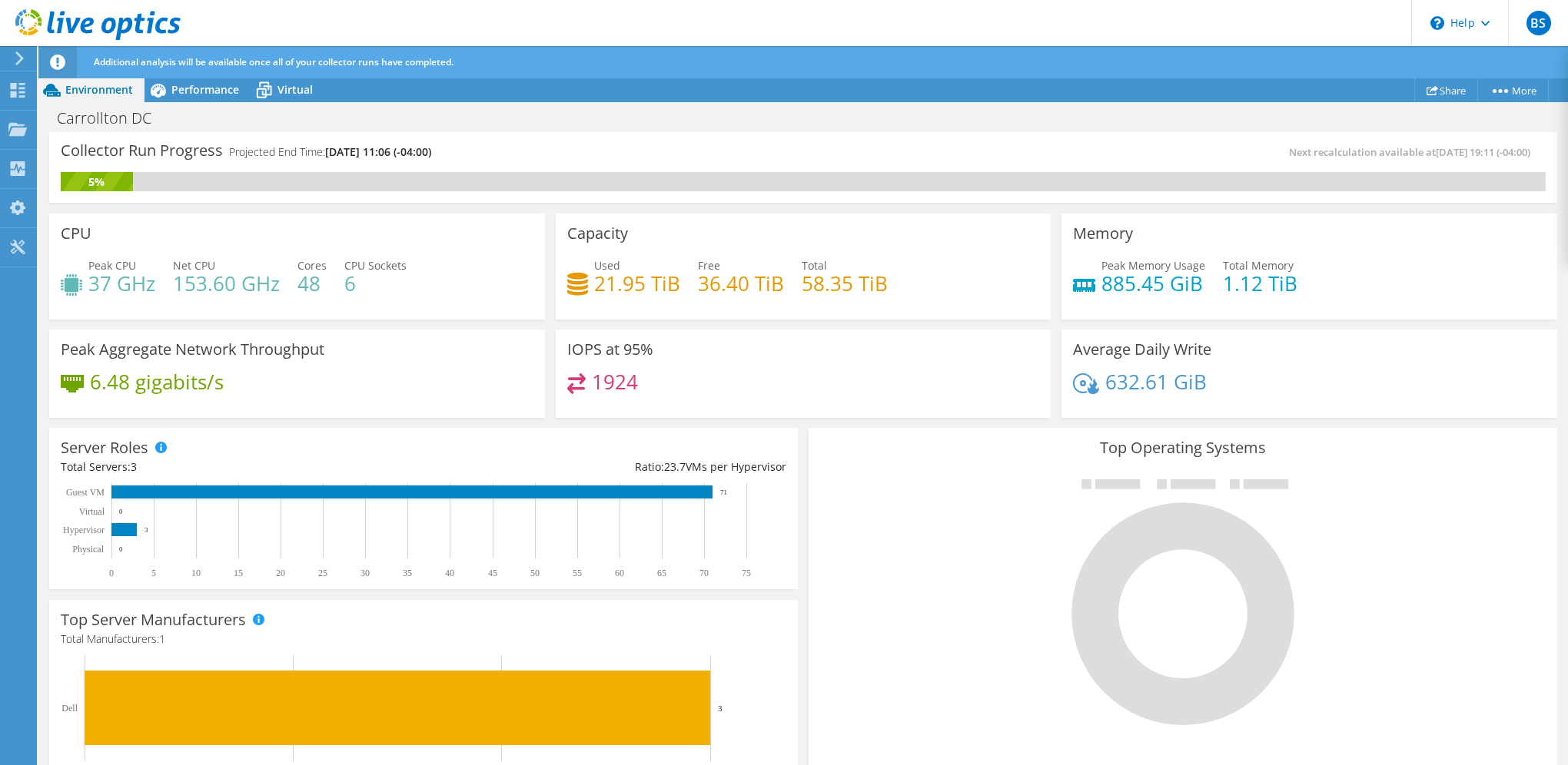
click at [16, 55] on icon at bounding box center [20, 58] width 12 height 14
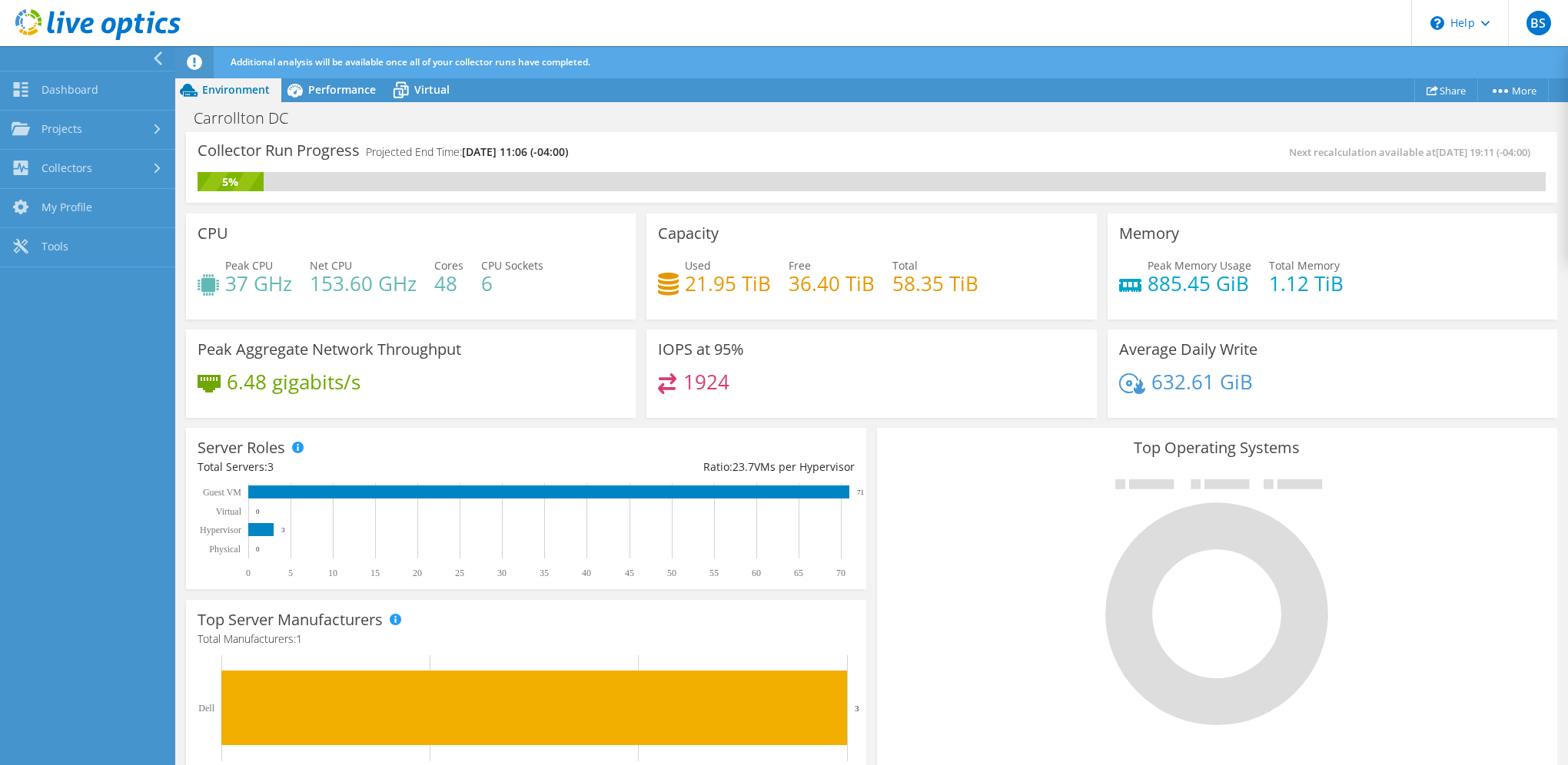
click at [160, 55] on icon at bounding box center [158, 58] width 12 height 14
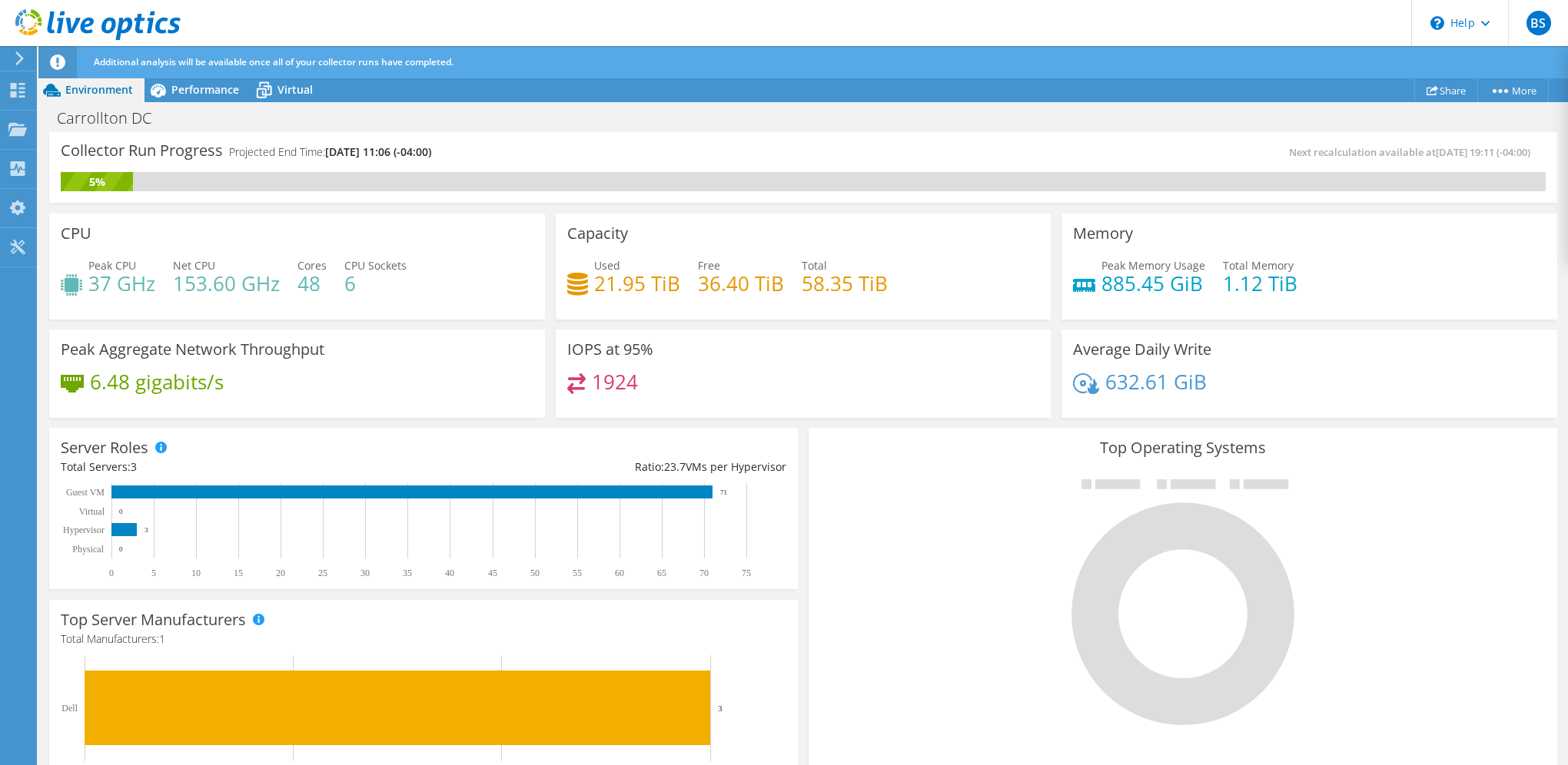
click at [11, 60] on div at bounding box center [17, 58] width 17 height 14
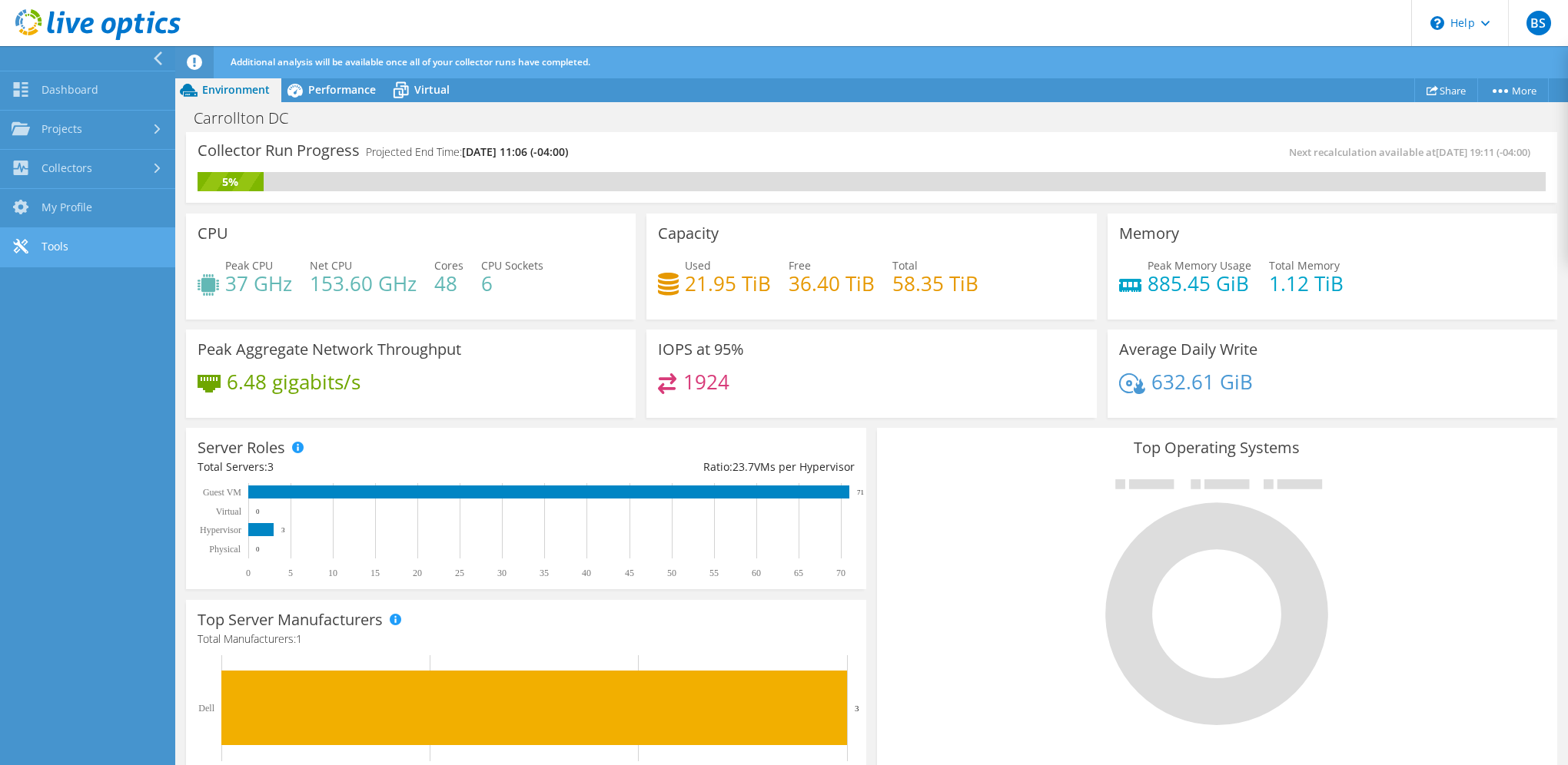
click at [43, 251] on link "Tools" at bounding box center [87, 248] width 176 height 39
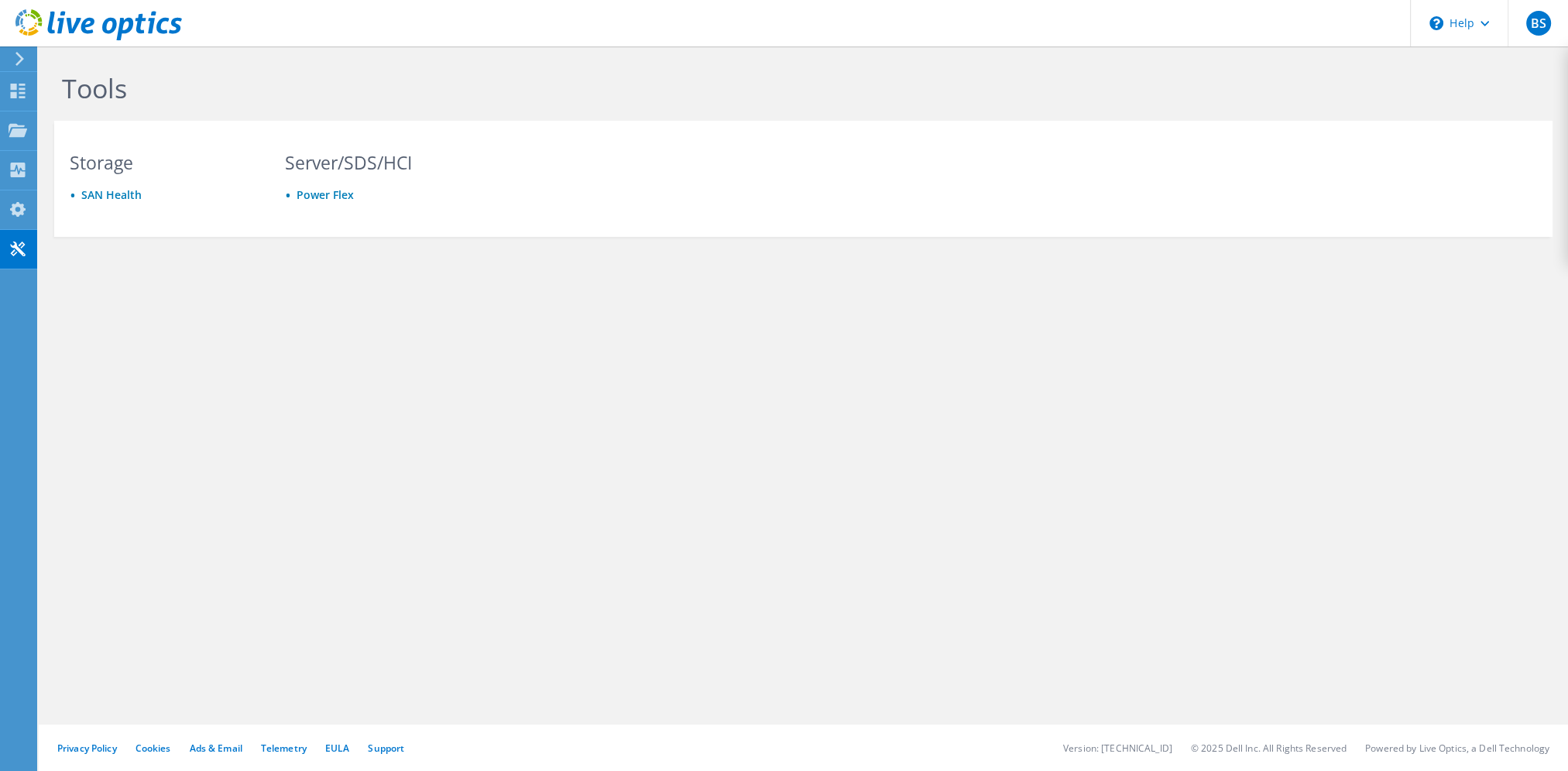
click at [18, 56] on icon at bounding box center [20, 59] width 12 height 14
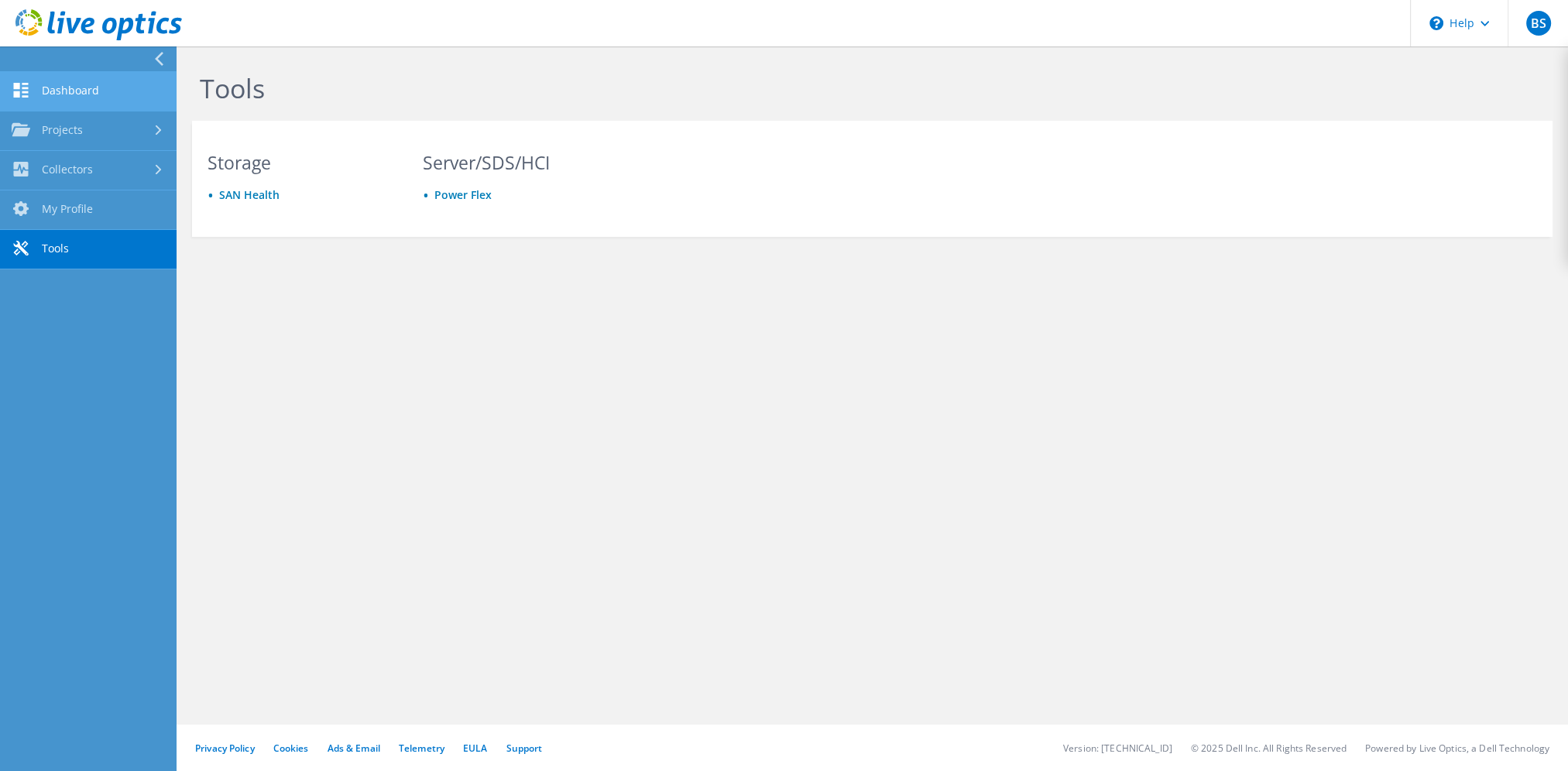
click at [77, 99] on link "Dashboard" at bounding box center [88, 92] width 177 height 39
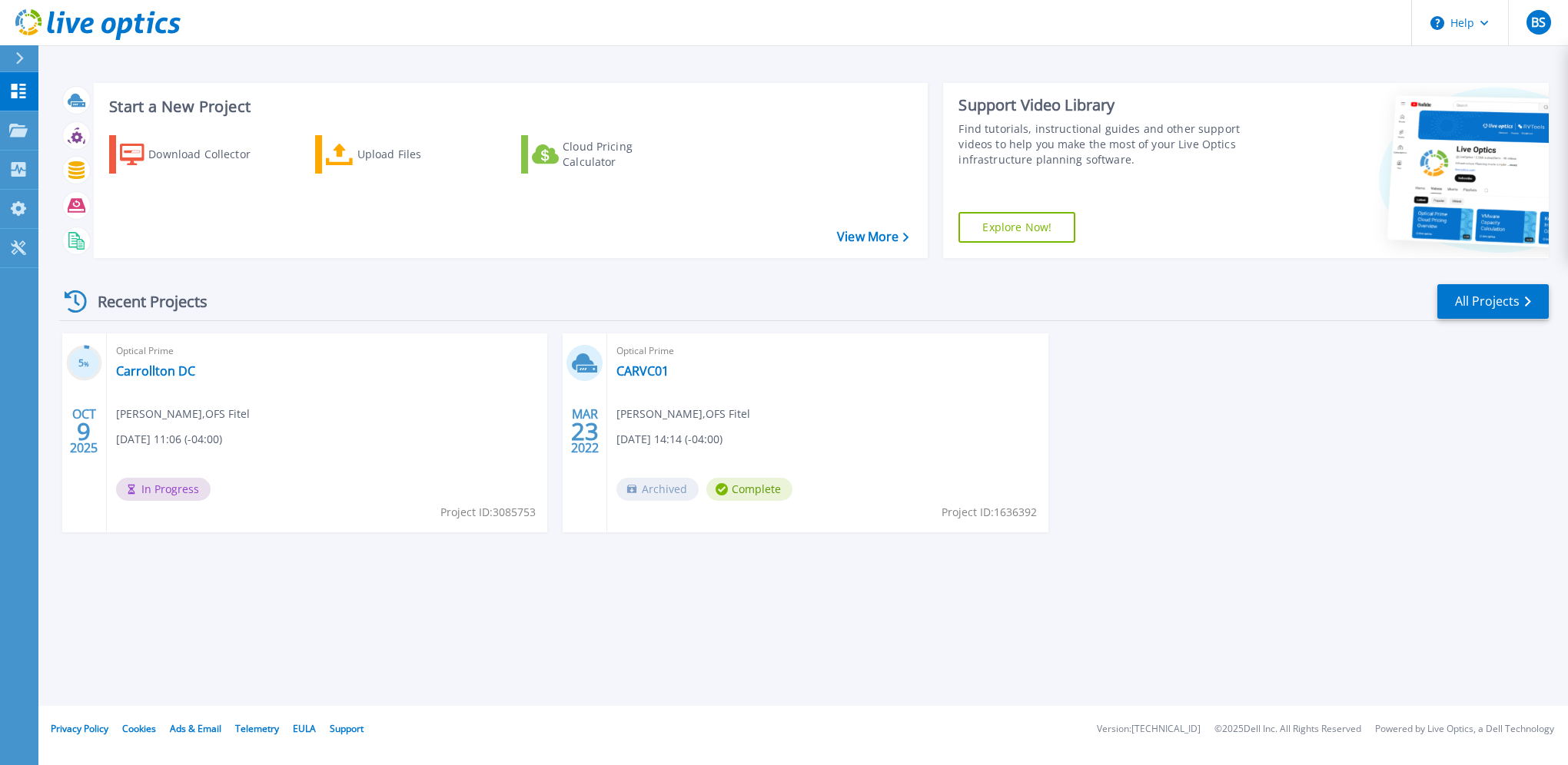
click at [915, 587] on div "Start a New Project Download Collector Upload Files Cloud Pricing Calculator Vi…" at bounding box center [803, 352] width 1530 height 706
click at [237, 411] on div "Optical Prime Carrollton DC [PERSON_NAME] , OFS Fitel [DATE] 11:06 (-04:00) In …" at bounding box center [327, 433] width 441 height 199
click at [493, 281] on div "Recent Projects All Projects 5 % [DATE] Optical Prime Carrollton DC [PERSON_NAM…" at bounding box center [804, 423] width 1489 height 305
click at [6, 129] on link "Projects Projects" at bounding box center [19, 131] width 38 height 39
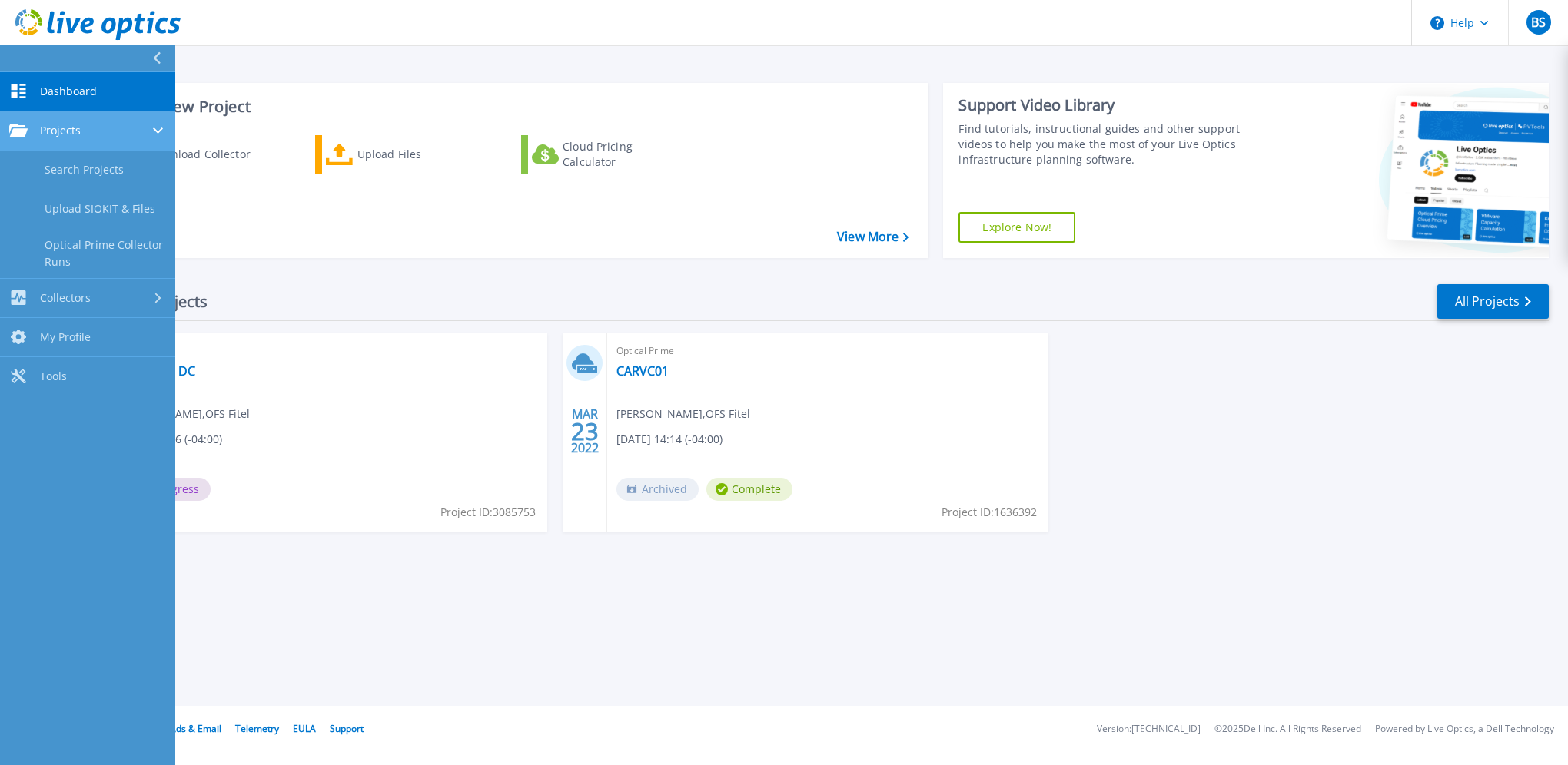
click at [100, 120] on link "Projects Projects" at bounding box center [87, 131] width 176 height 39
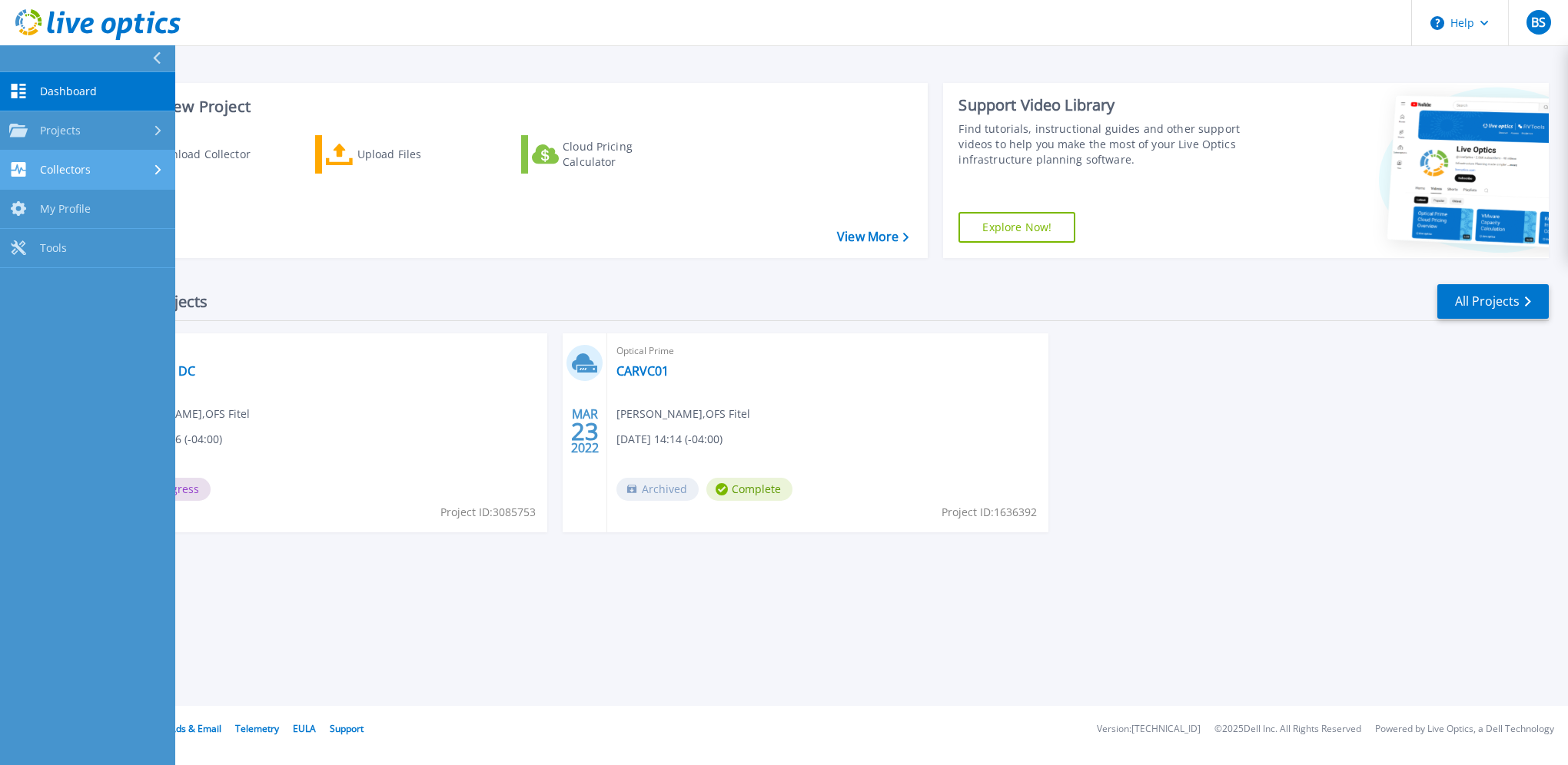
click at [104, 172] on div "Collectors" at bounding box center [87, 169] width 157 height 15
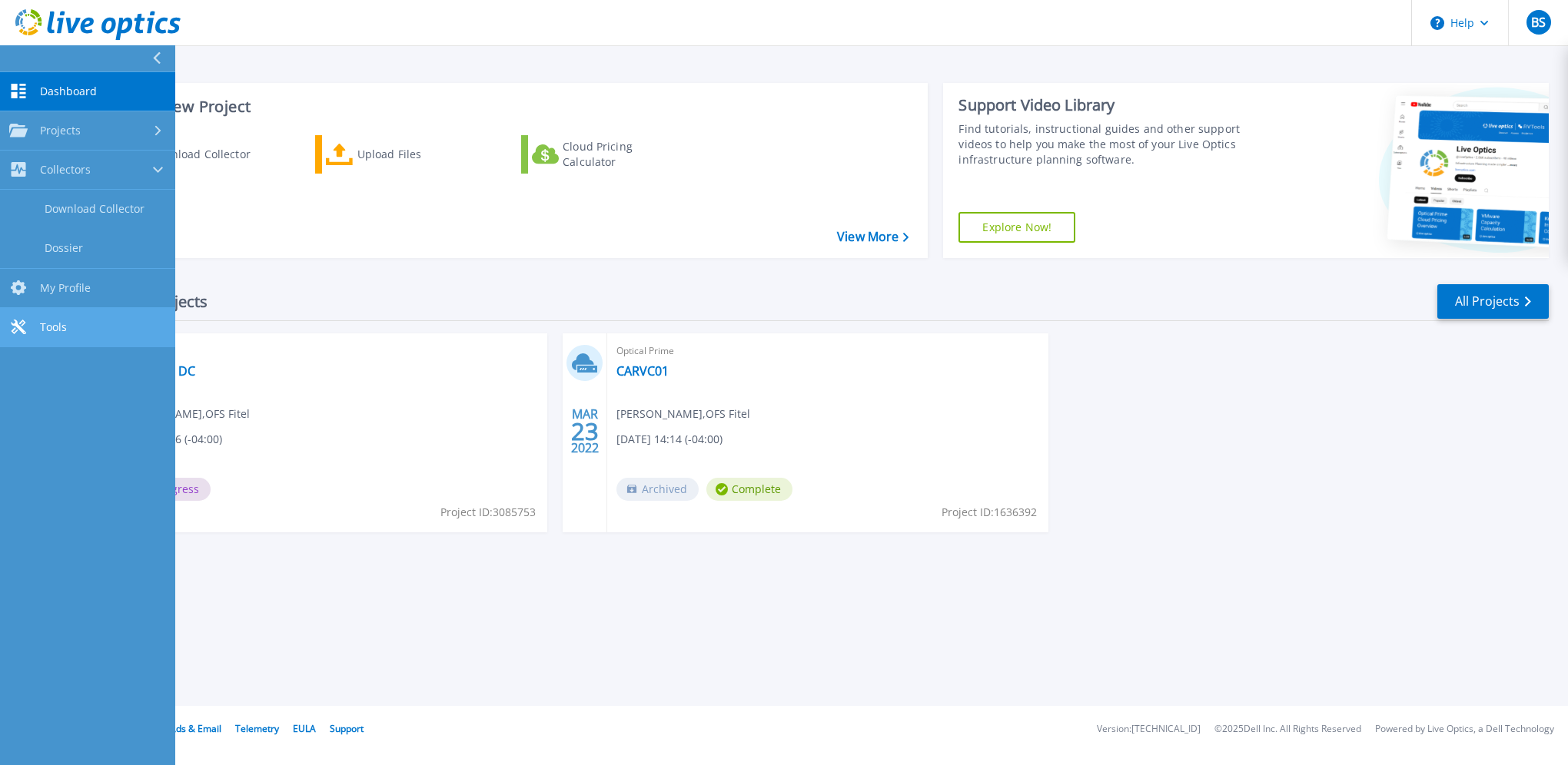
click at [62, 321] on span "Tools" at bounding box center [53, 328] width 27 height 14
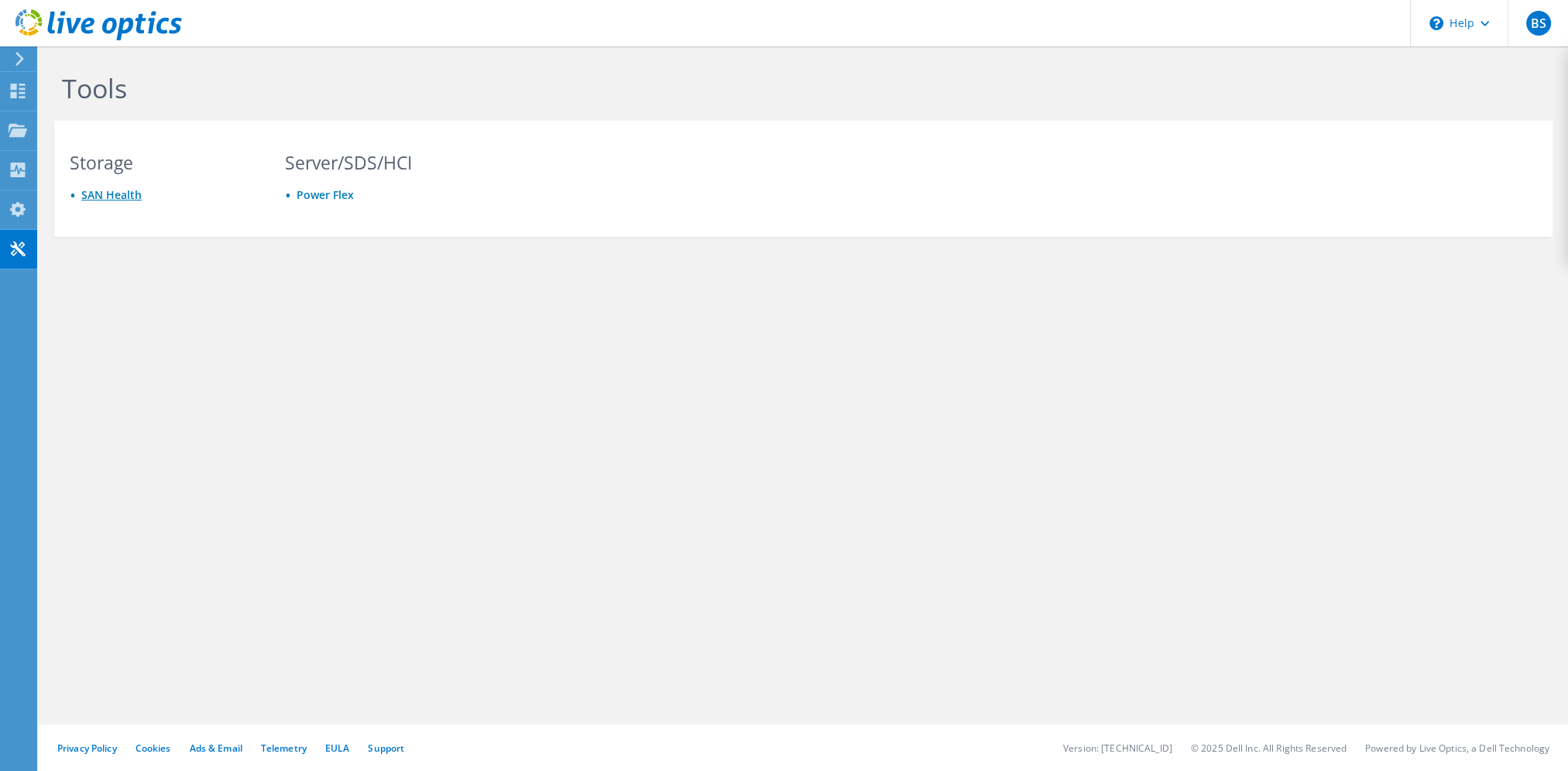
click at [112, 190] on link "SAN Health" at bounding box center [111, 194] width 61 height 15
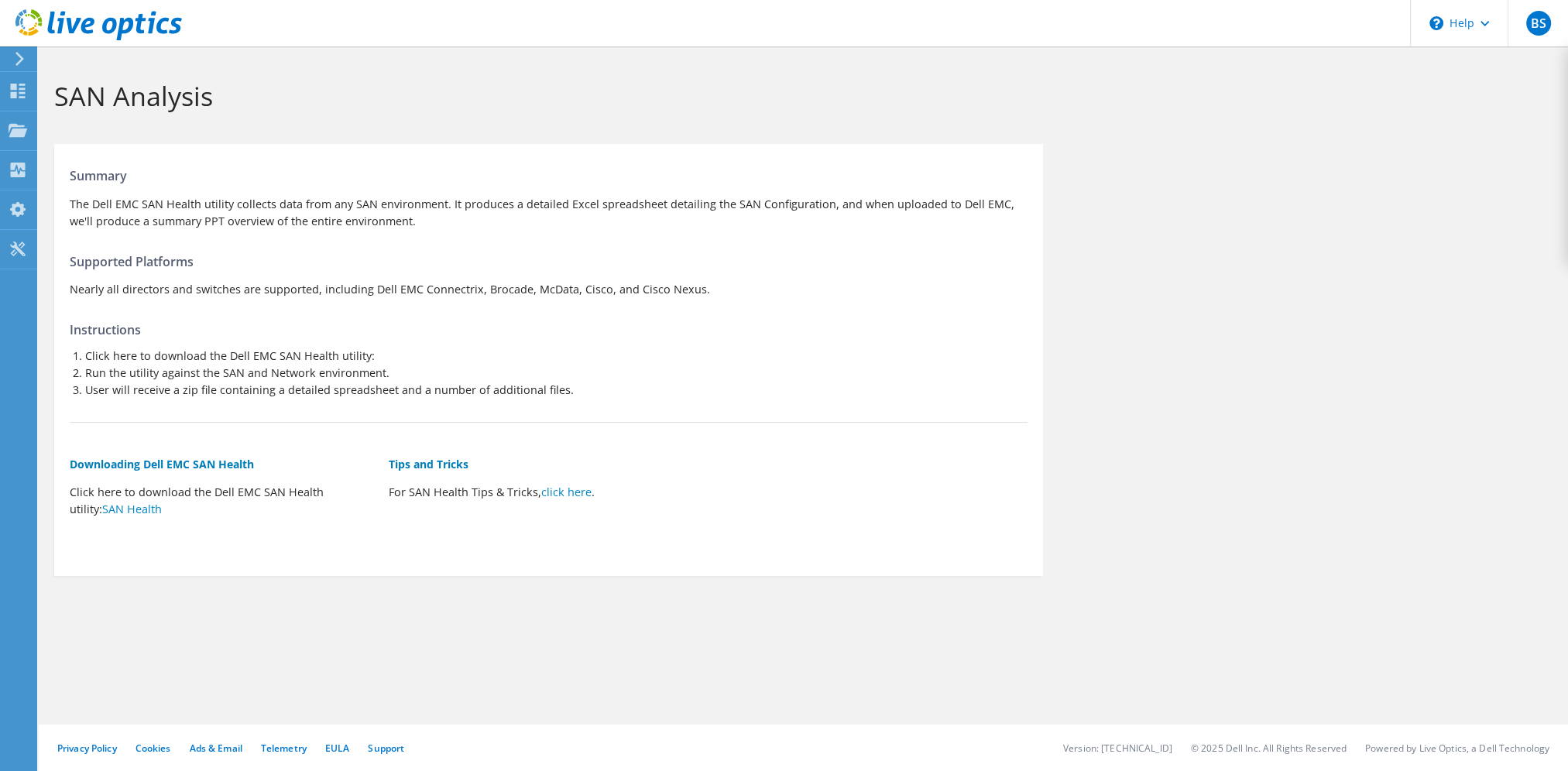
click at [20, 52] on icon at bounding box center [20, 59] width 12 height 14
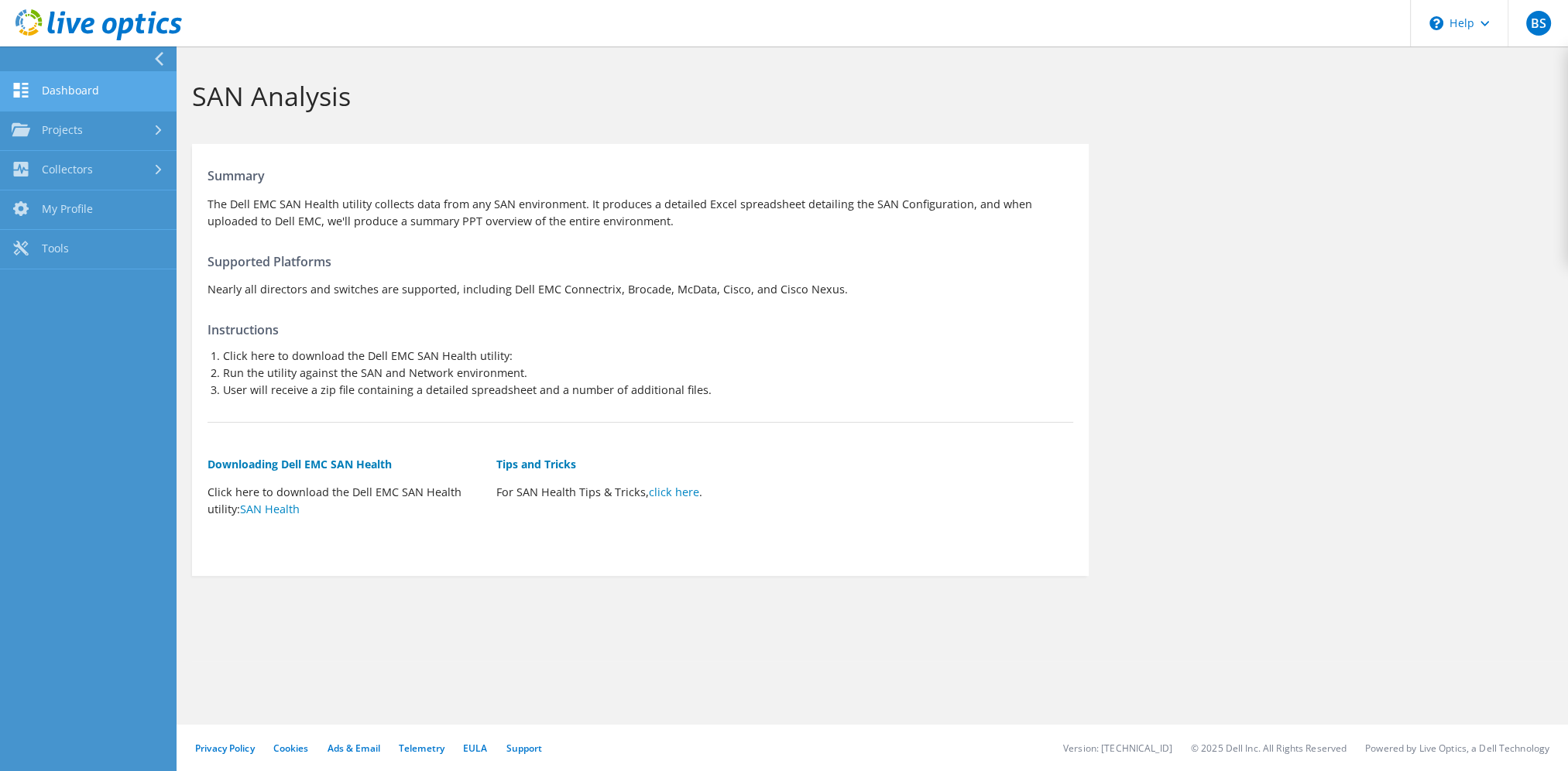
click at [87, 80] on link "Dashboard" at bounding box center [88, 92] width 177 height 39
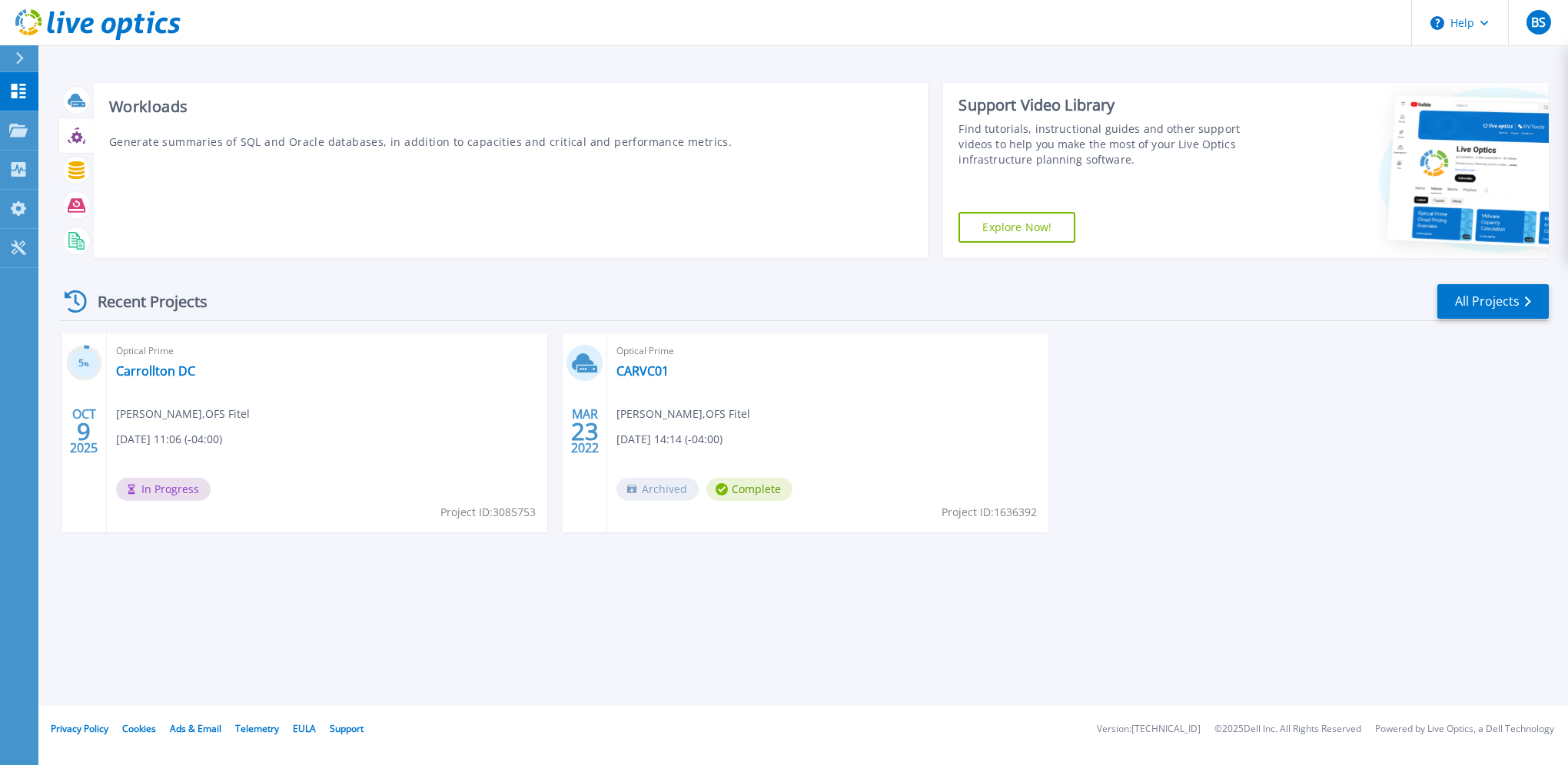
click at [72, 134] on icon at bounding box center [76, 136] width 18 height 18
click at [74, 240] on rect at bounding box center [75, 240] width 6 height 1
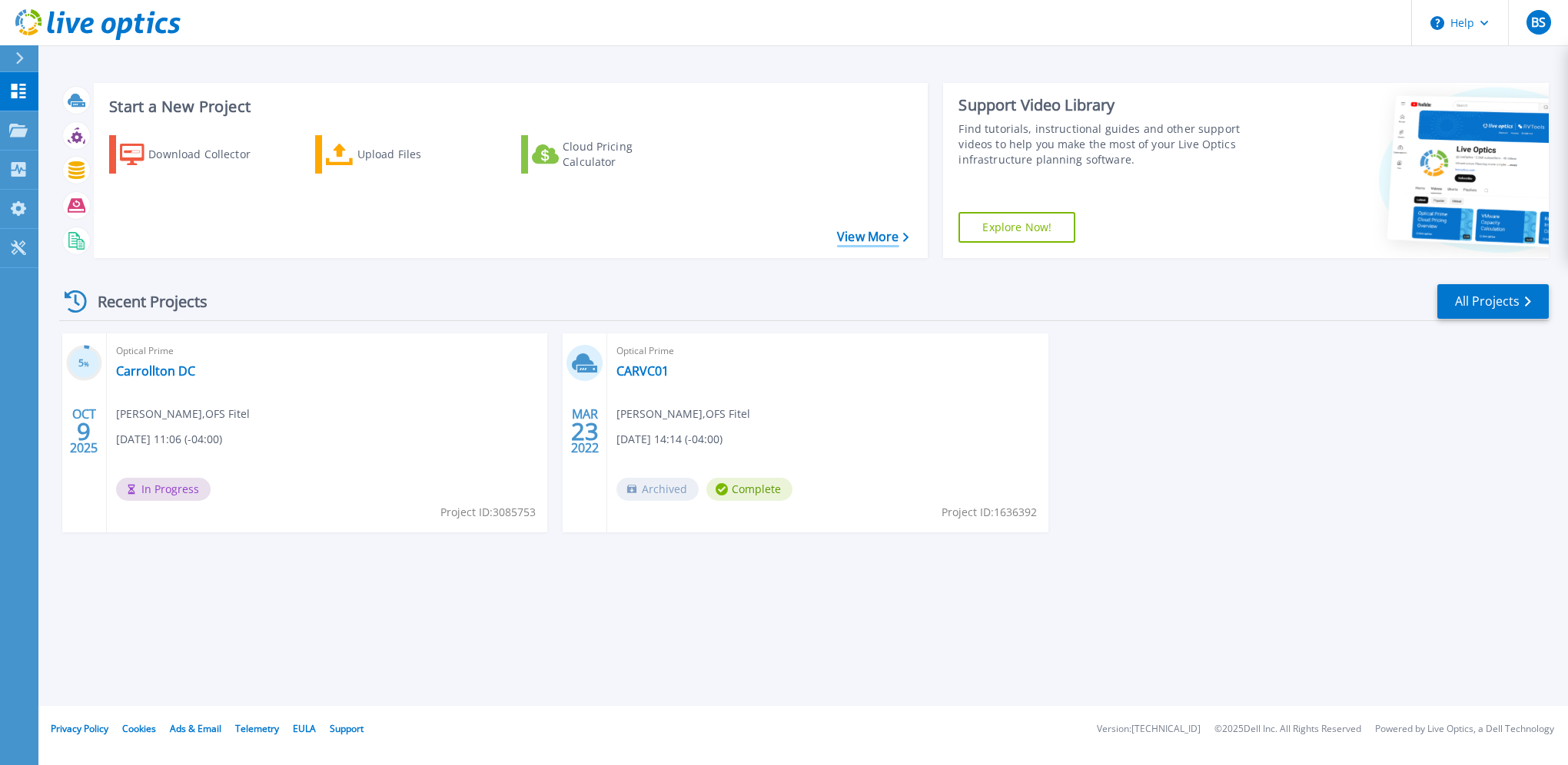
click at [860, 236] on link "View More" at bounding box center [873, 237] width 72 height 15
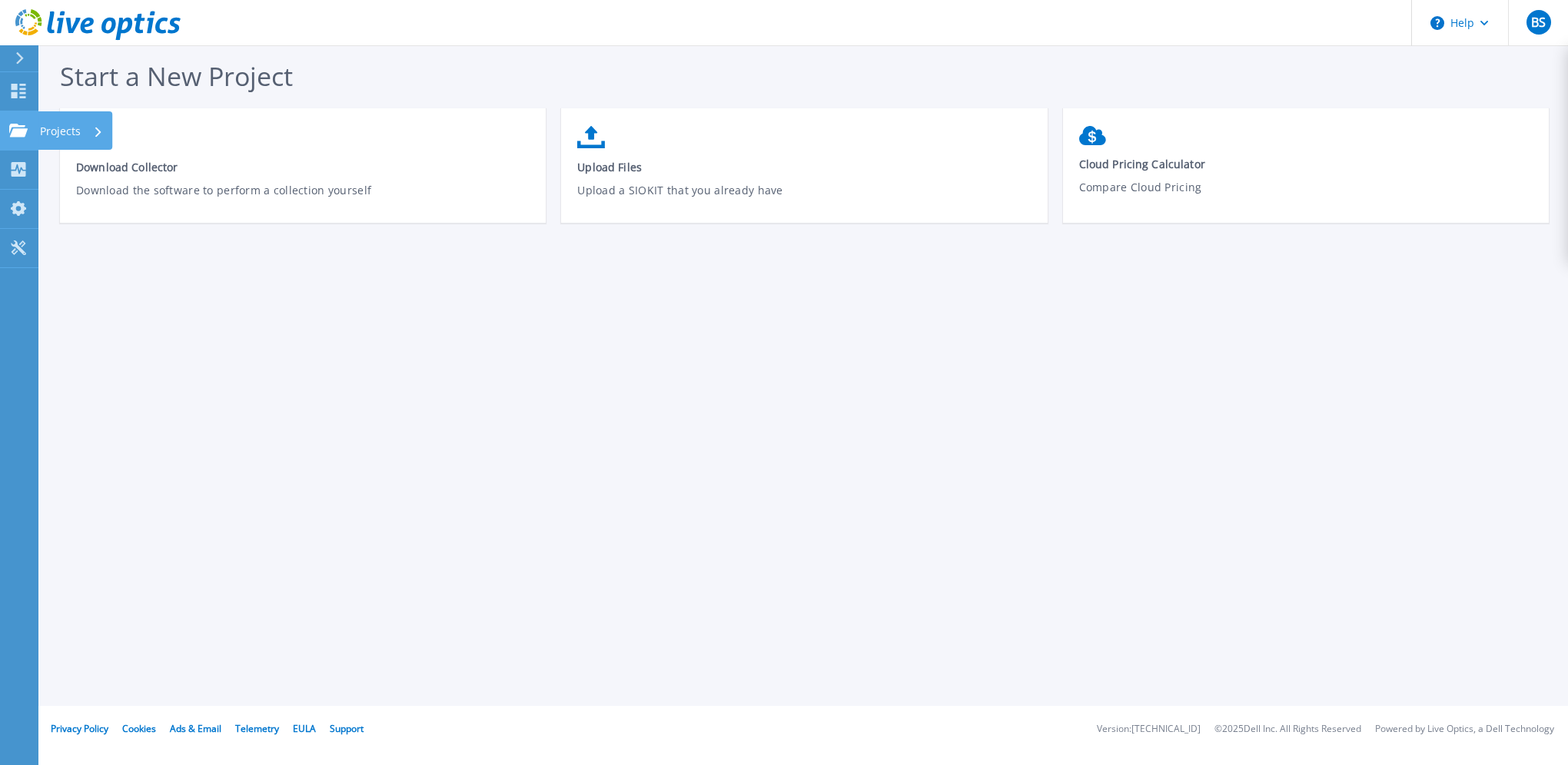
click at [5, 129] on link "Projects Projects" at bounding box center [19, 131] width 38 height 39
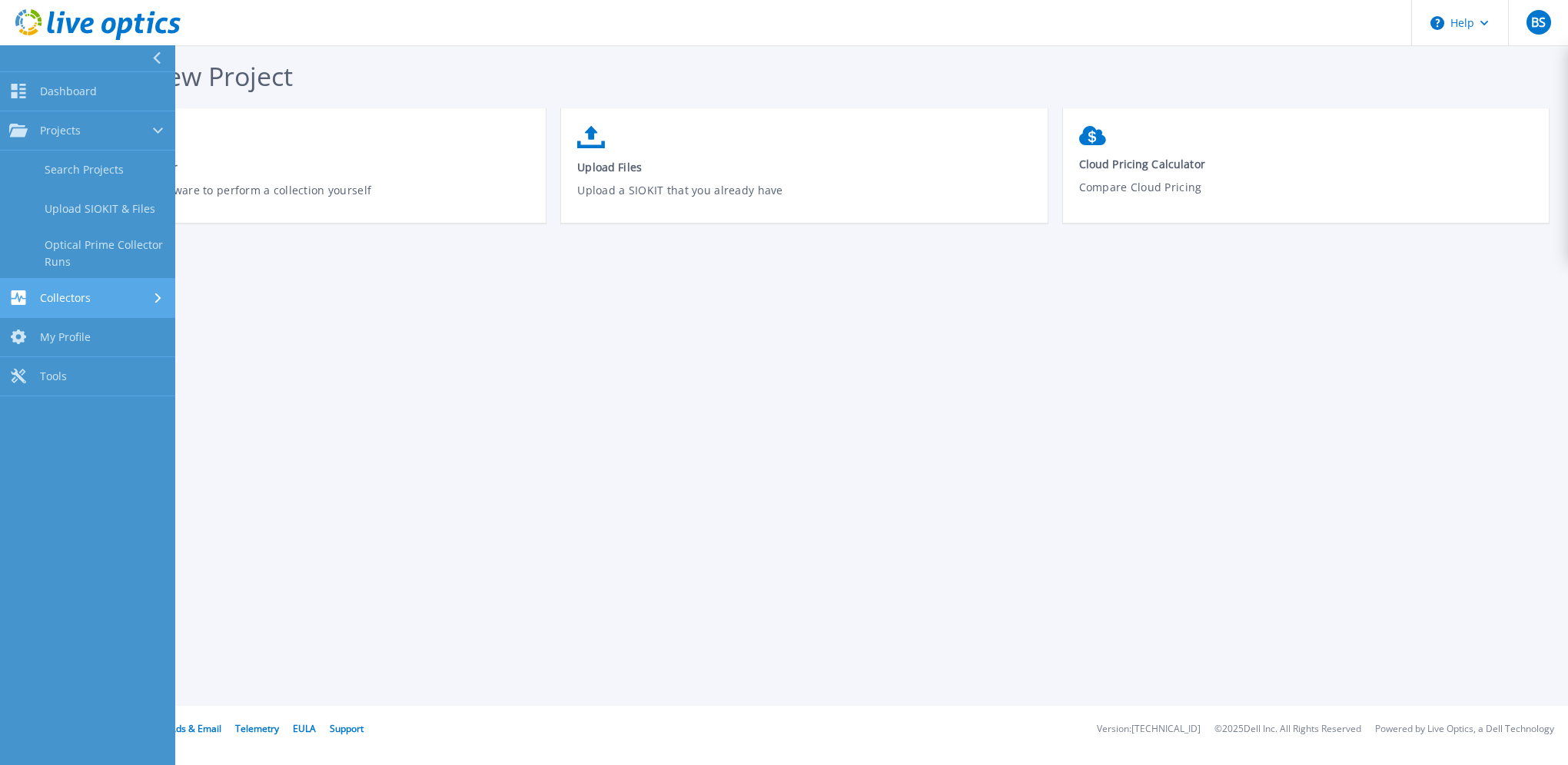
click at [76, 299] on span "Collectors" at bounding box center [65, 298] width 51 height 14
click at [100, 290] on link "My Profile My Profile" at bounding box center [87, 289] width 176 height 39
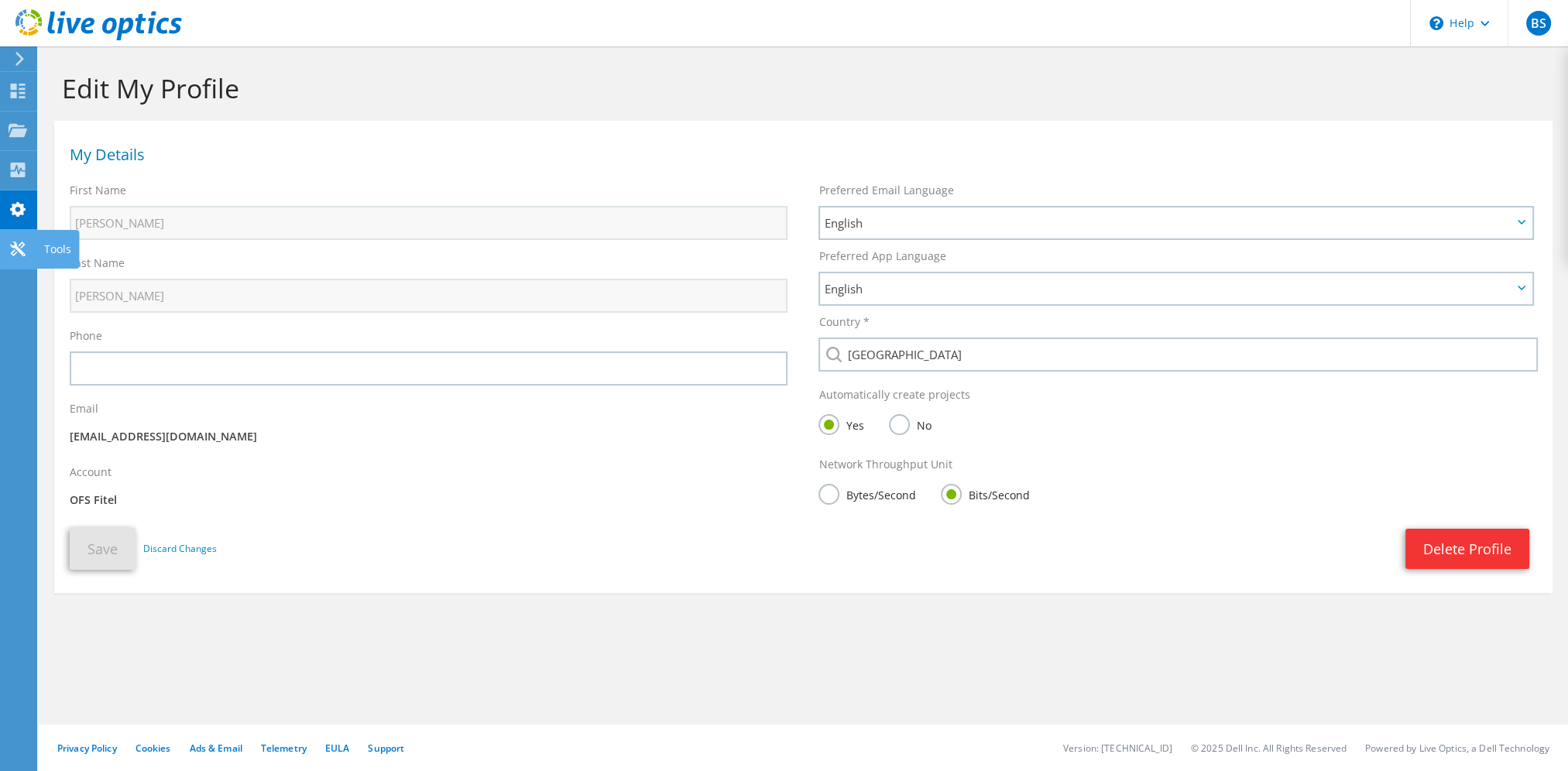
click at [19, 248] on use at bounding box center [17, 248] width 15 height 15
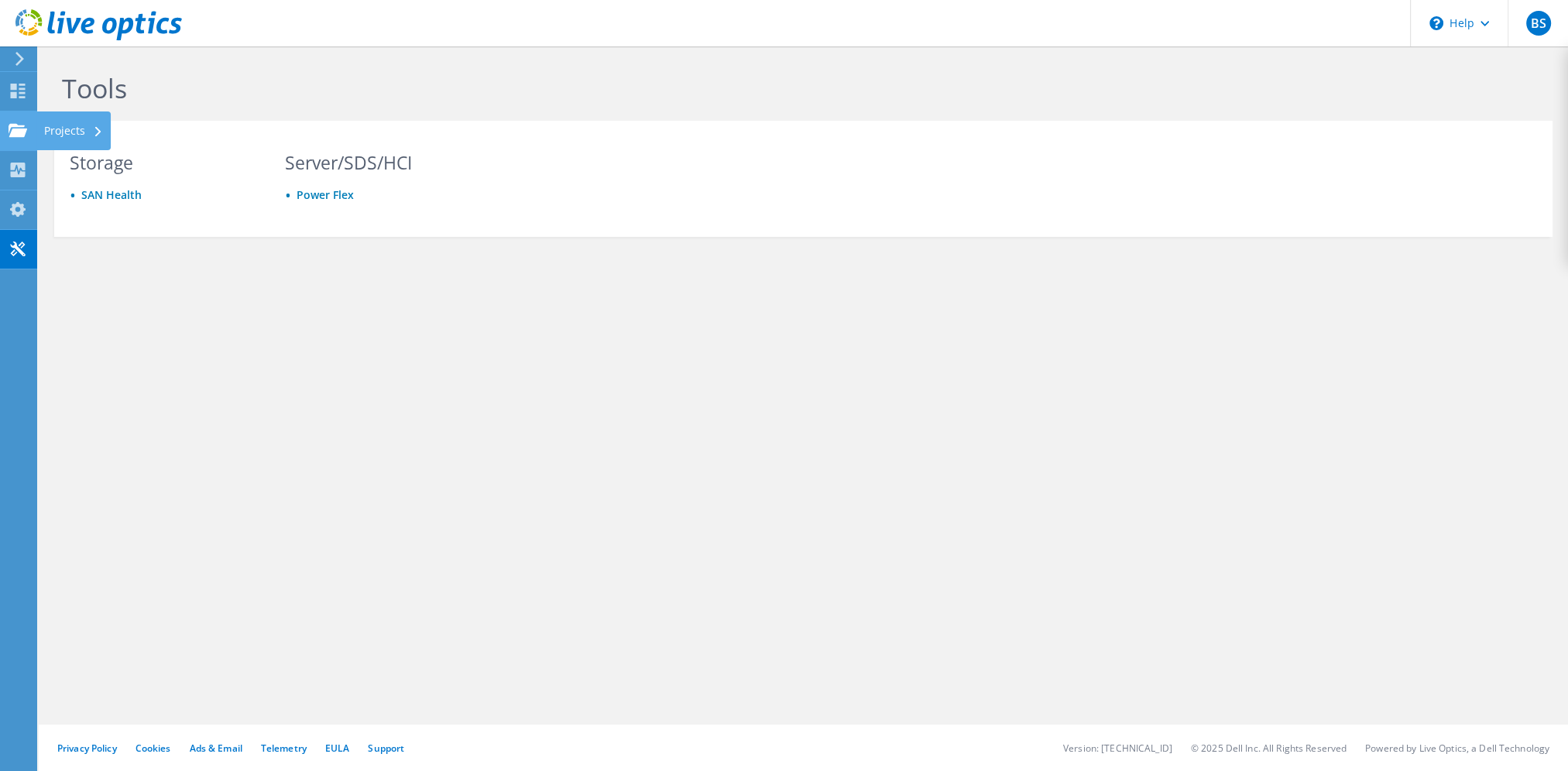
click at [76, 130] on div "Projects" at bounding box center [73, 130] width 75 height 39
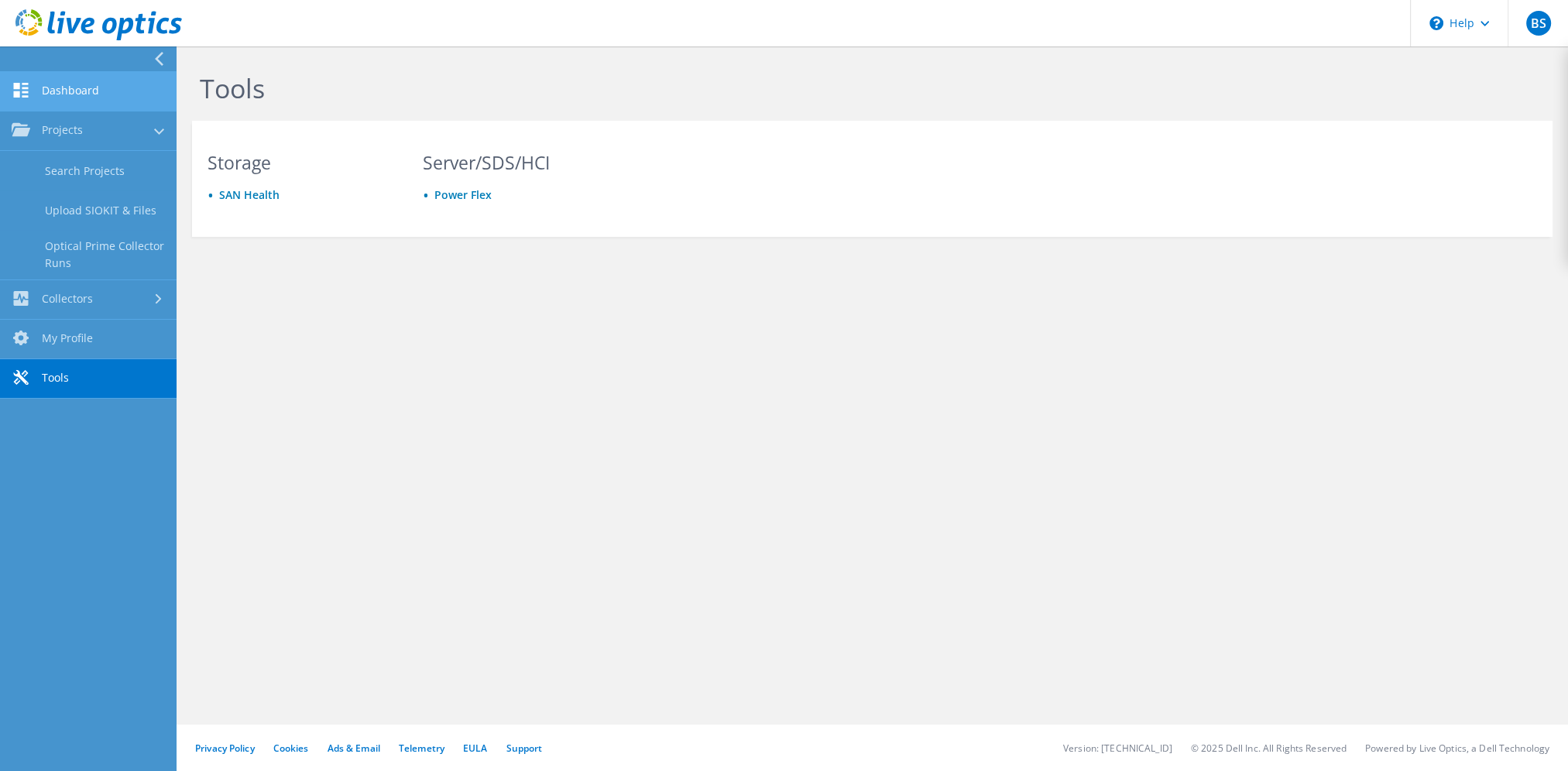
click at [78, 85] on link "Dashboard" at bounding box center [88, 92] width 177 height 39
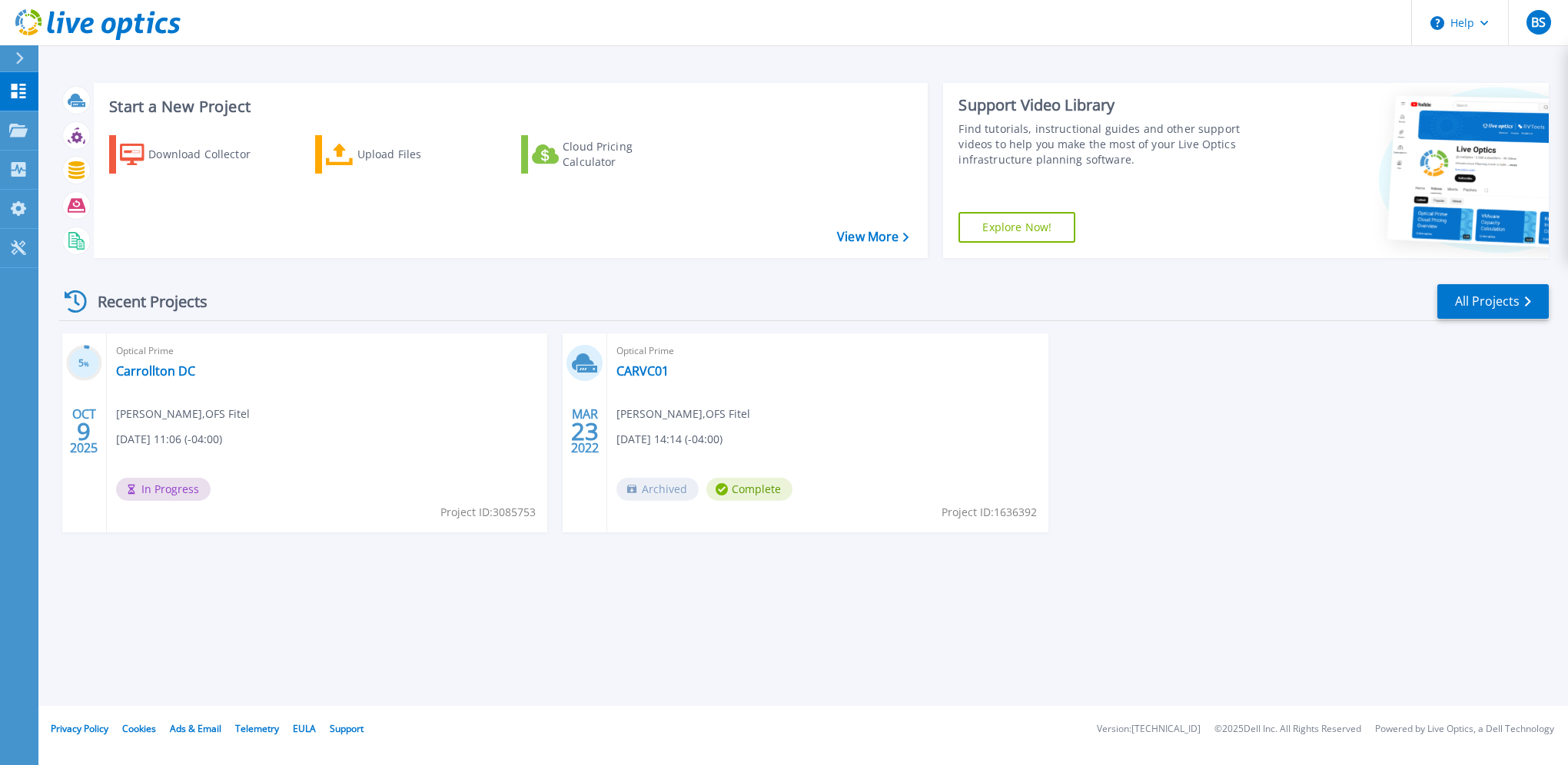
click at [18, 53] on icon at bounding box center [20, 58] width 8 height 12
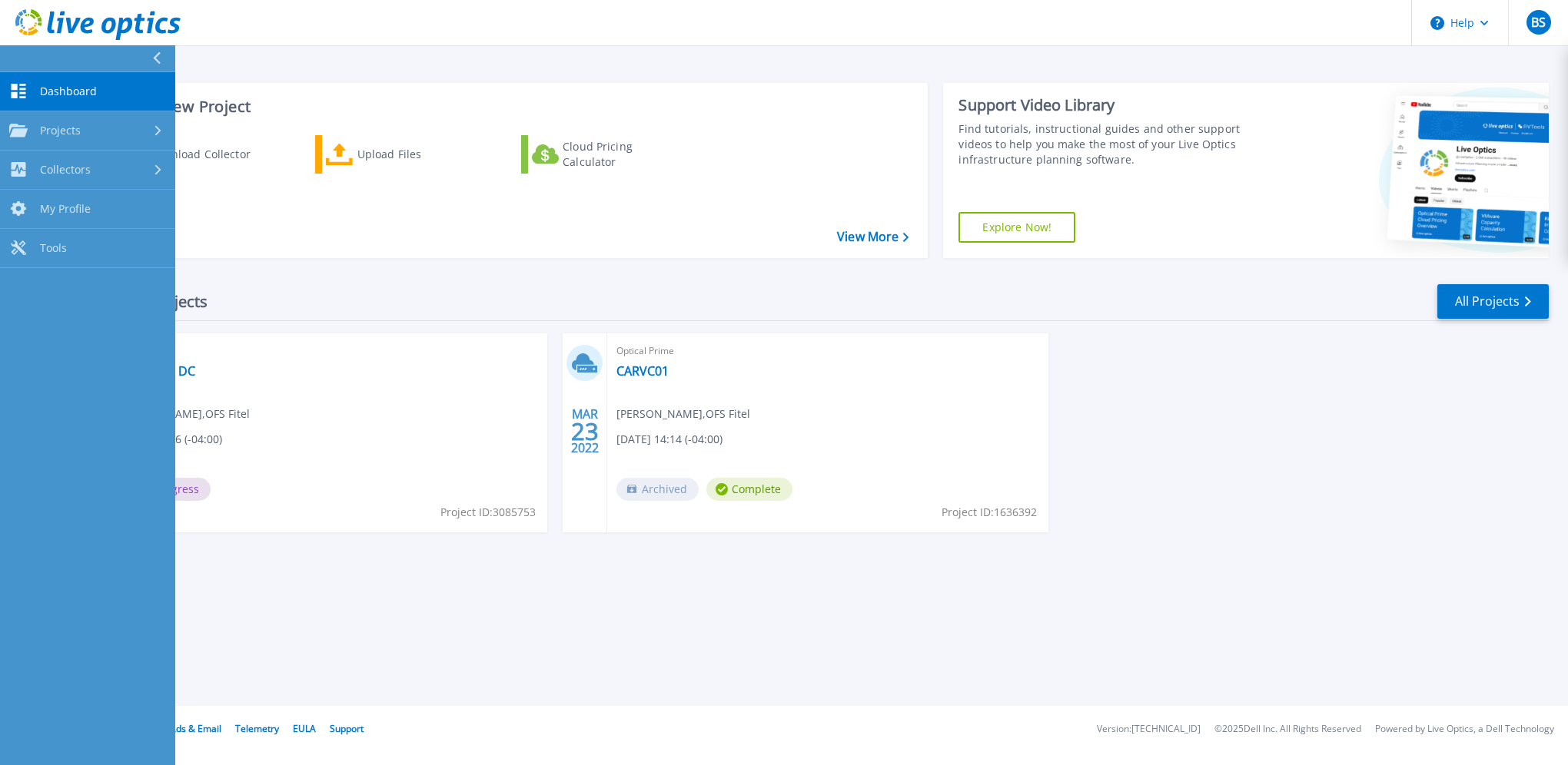
click at [157, 55] on icon at bounding box center [157, 58] width 8 height 12
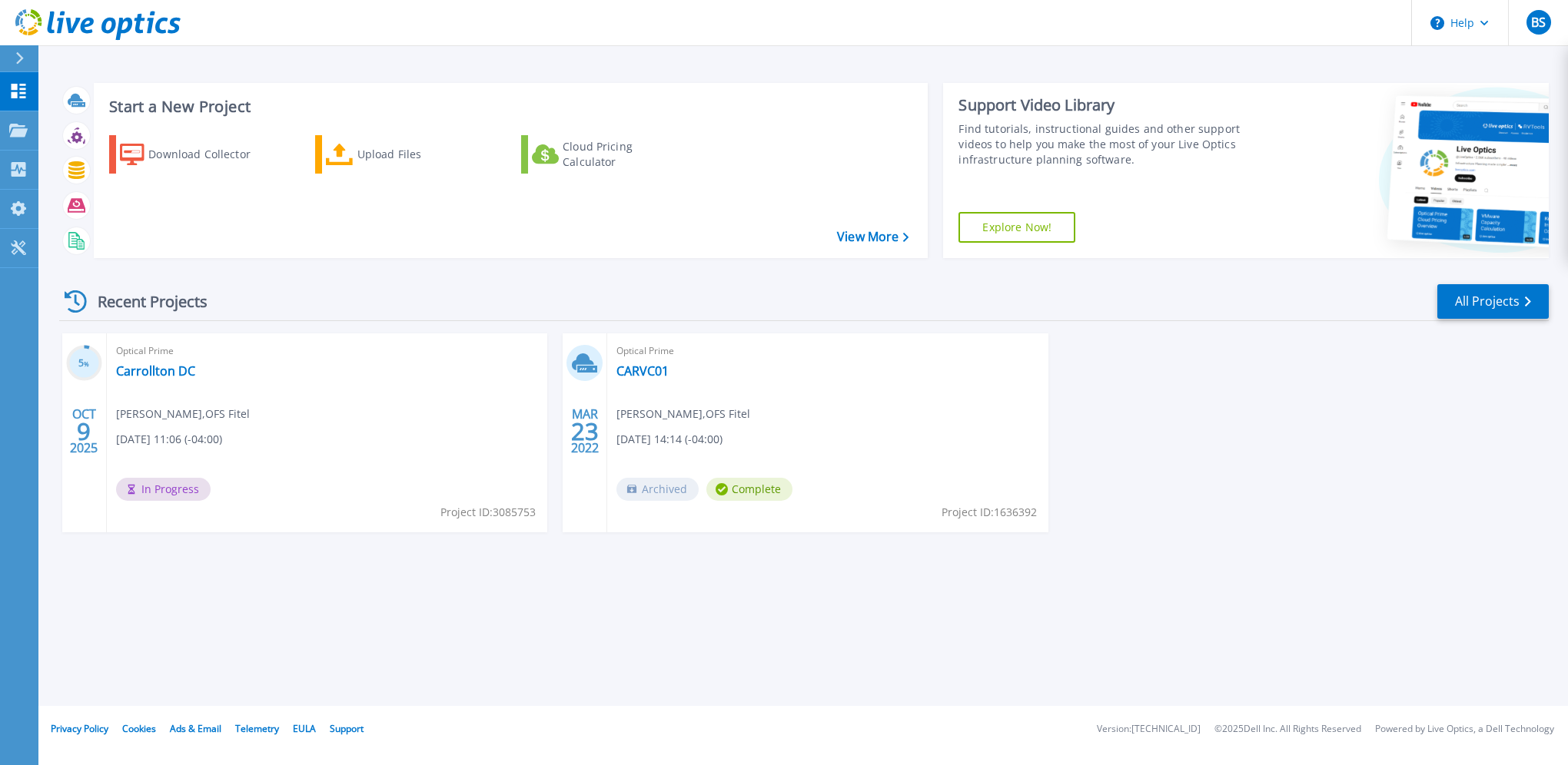
click at [1080, 648] on div "Start a New Project Download Collector Upload Files Cloud Pricing Calculator Vi…" at bounding box center [803, 352] width 1530 height 706
click at [149, 367] on link "Carrollton DC" at bounding box center [155, 371] width 79 height 16
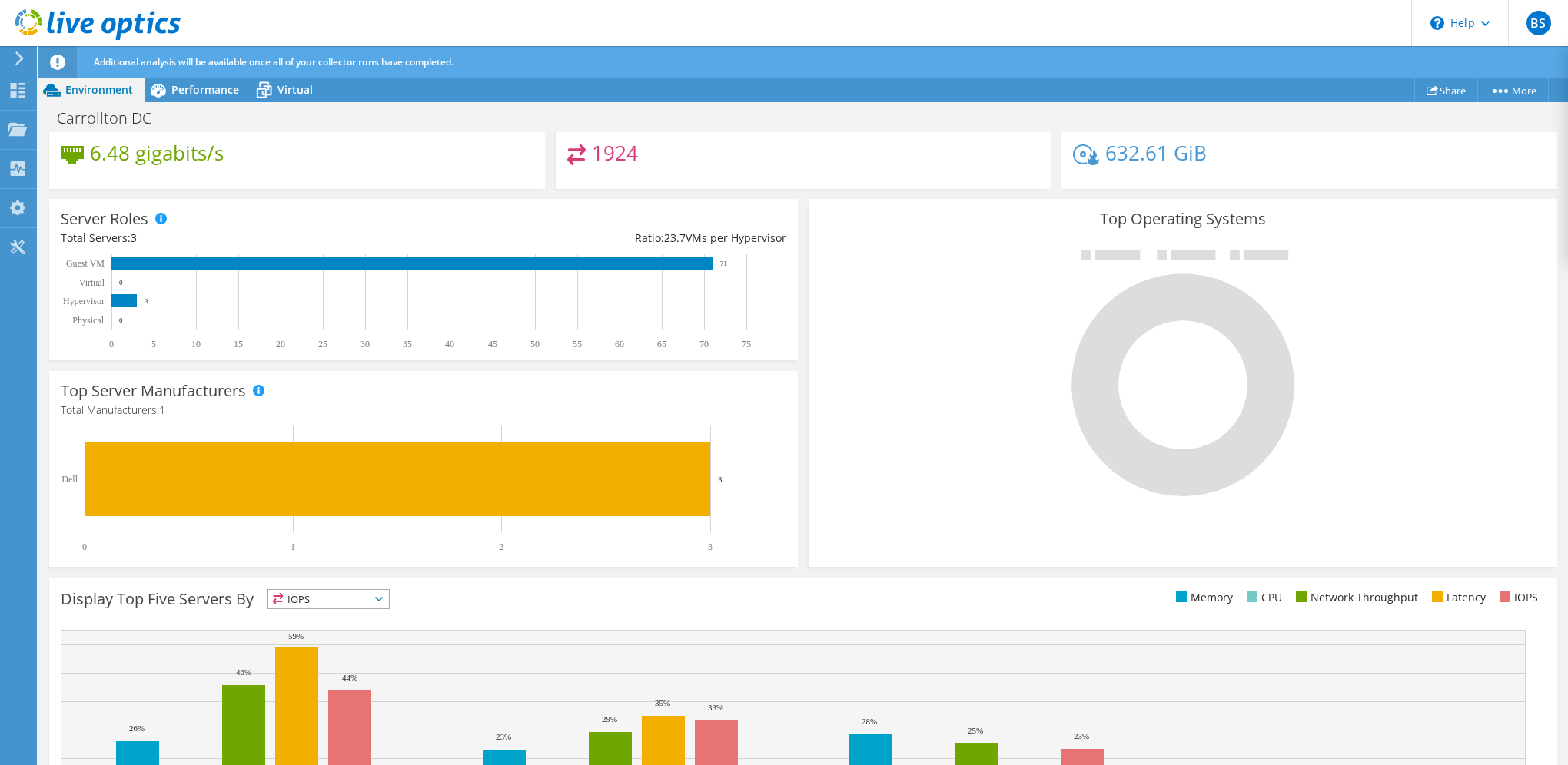
scroll to position [307, 0]
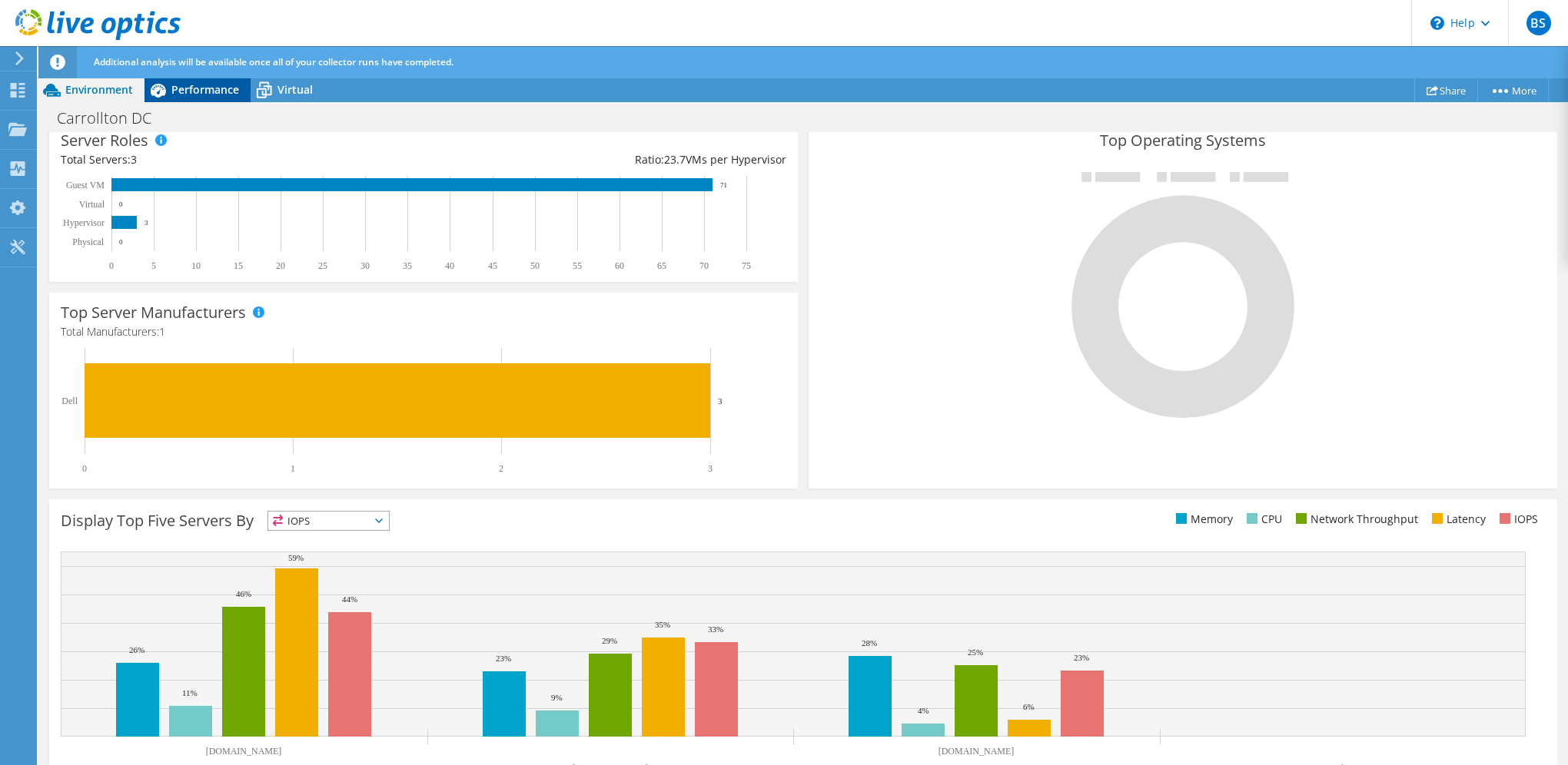
click at [189, 90] on span "Performance" at bounding box center [205, 89] width 68 height 15
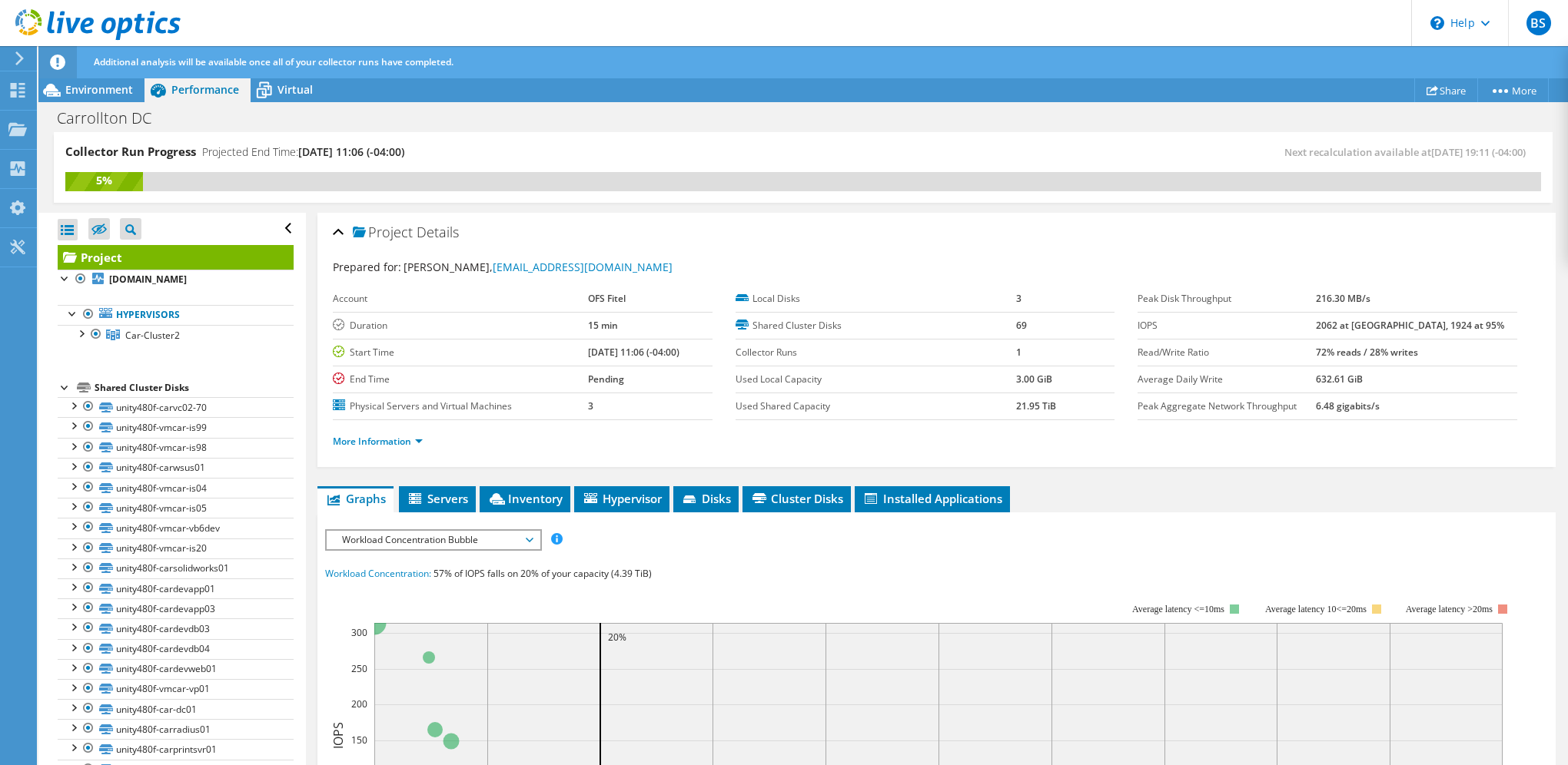
scroll to position [0, 0]
click at [89, 86] on span "Environment" at bounding box center [99, 89] width 68 height 15
